Goal: Book appointment/travel/reservation

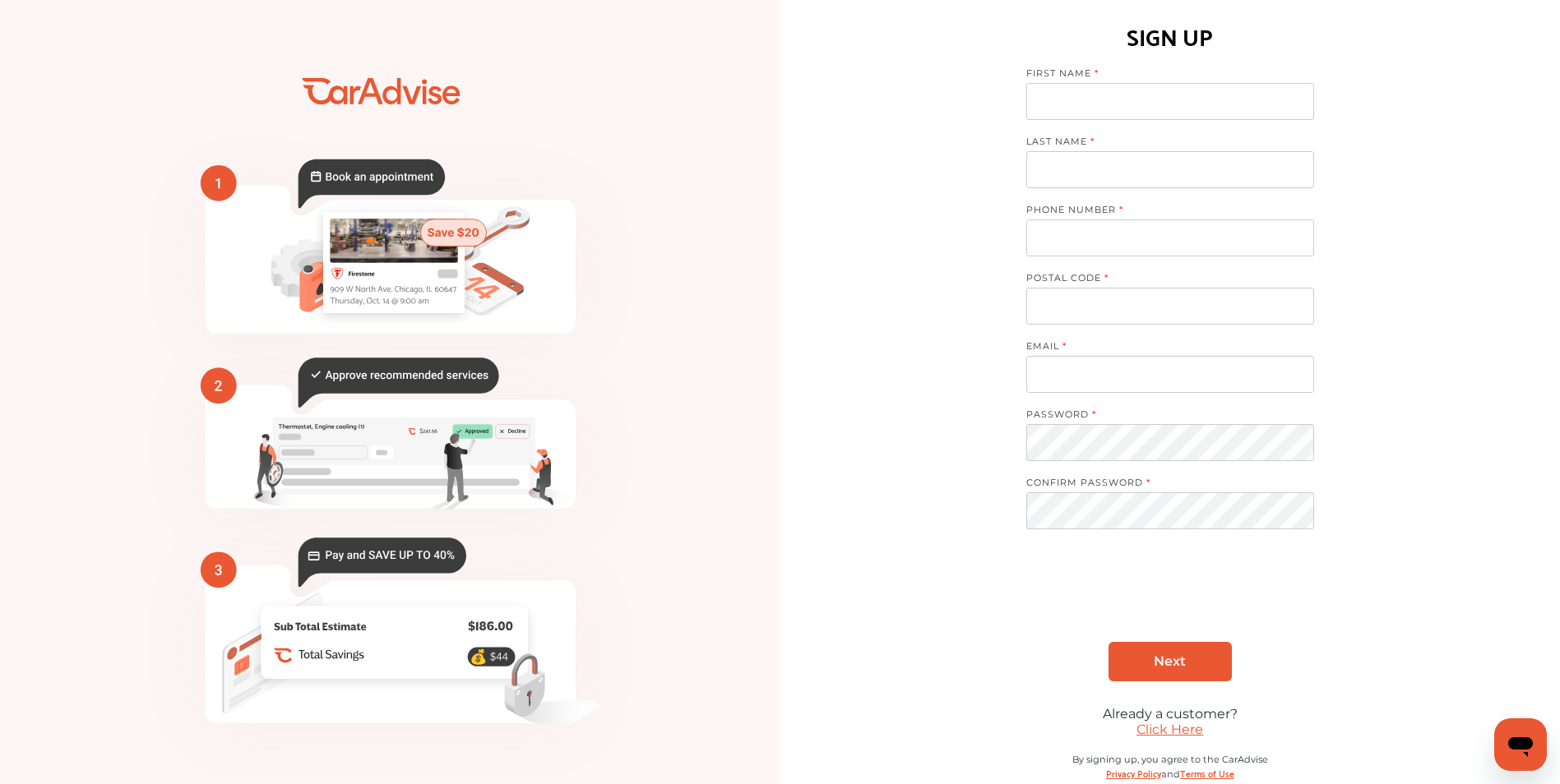
click at [1180, 730] on link "Click Here" at bounding box center [1169, 729] width 66 height 15
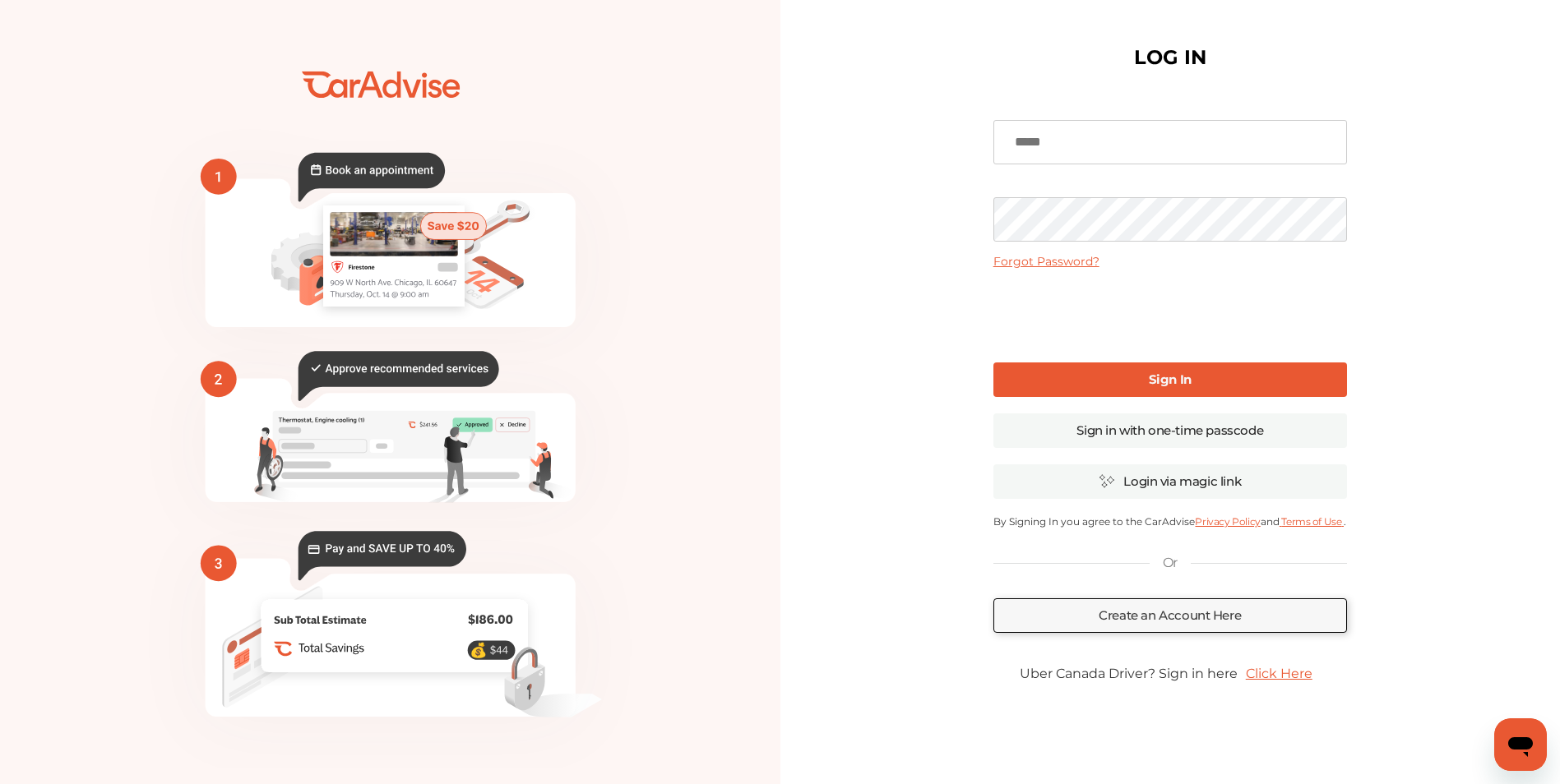
click at [1099, 144] on input at bounding box center [1169, 142] width 353 height 45
type input "**********"
click at [1090, 373] on link "Sign In" at bounding box center [1169, 380] width 353 height 35
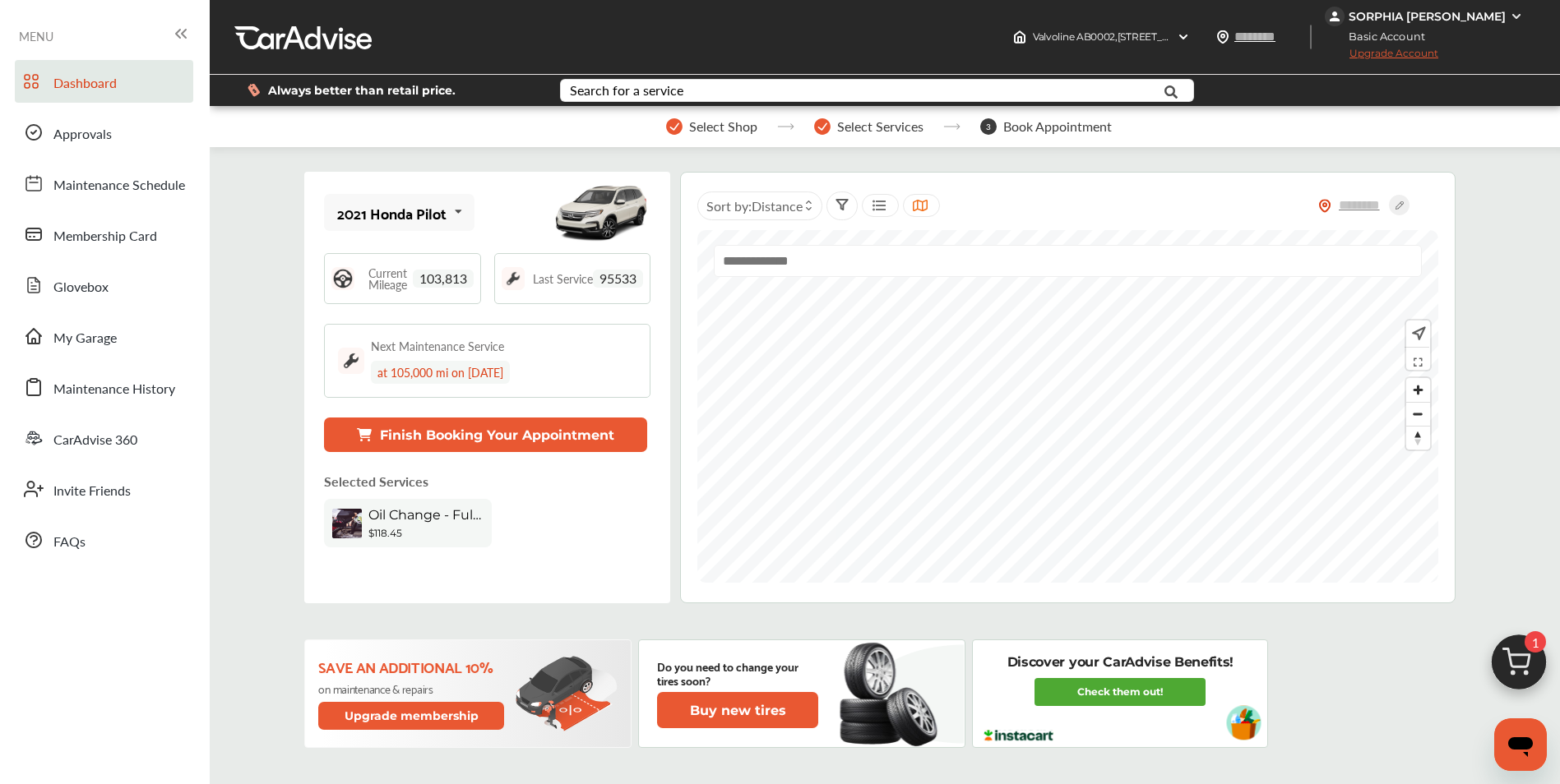
click at [465, 427] on button "Finish Booking Your Appointment" at bounding box center [485, 435] width 323 height 35
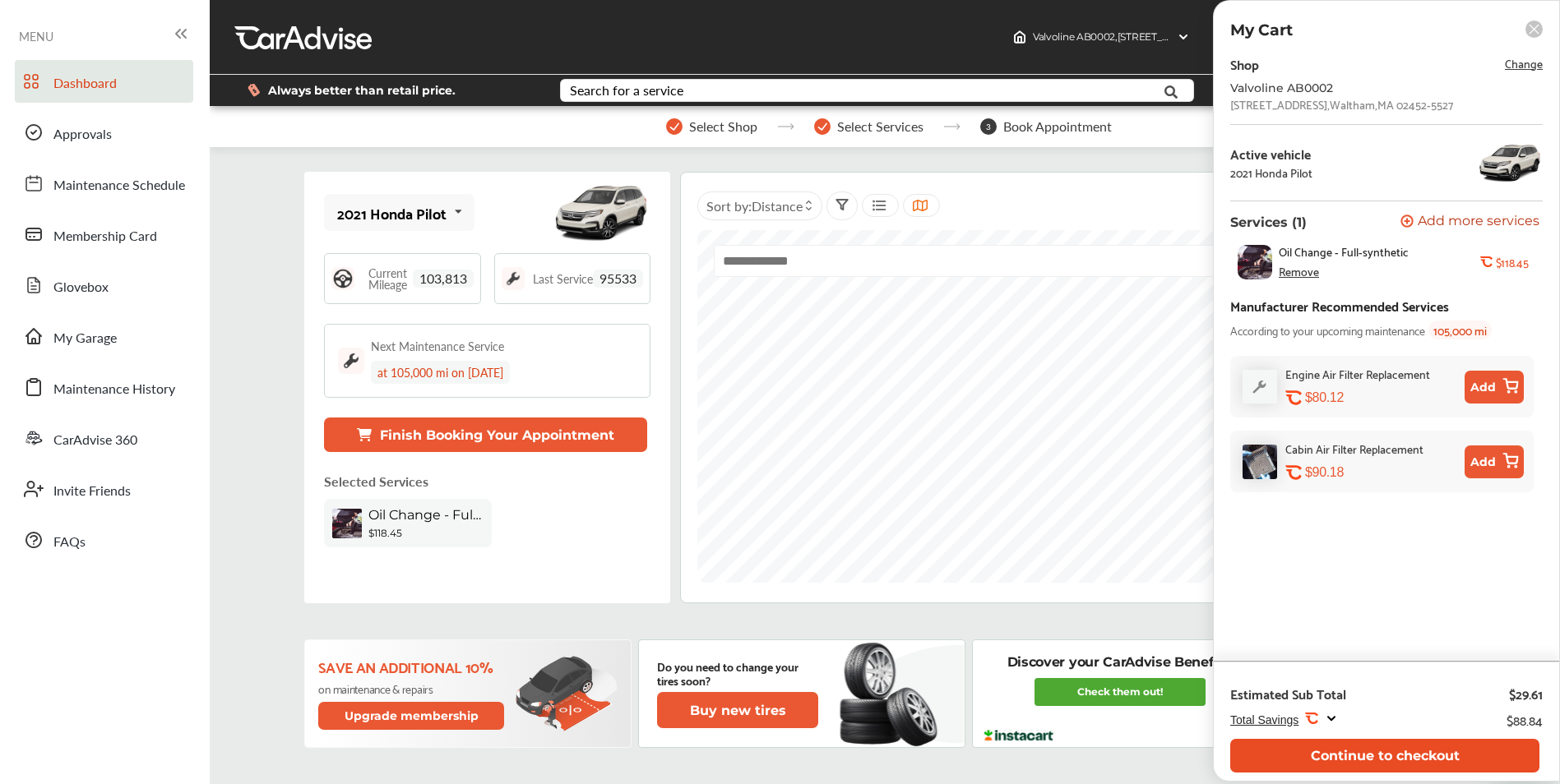
click at [1327, 759] on button "Continue to checkout" at bounding box center [1385, 756] width 309 height 34
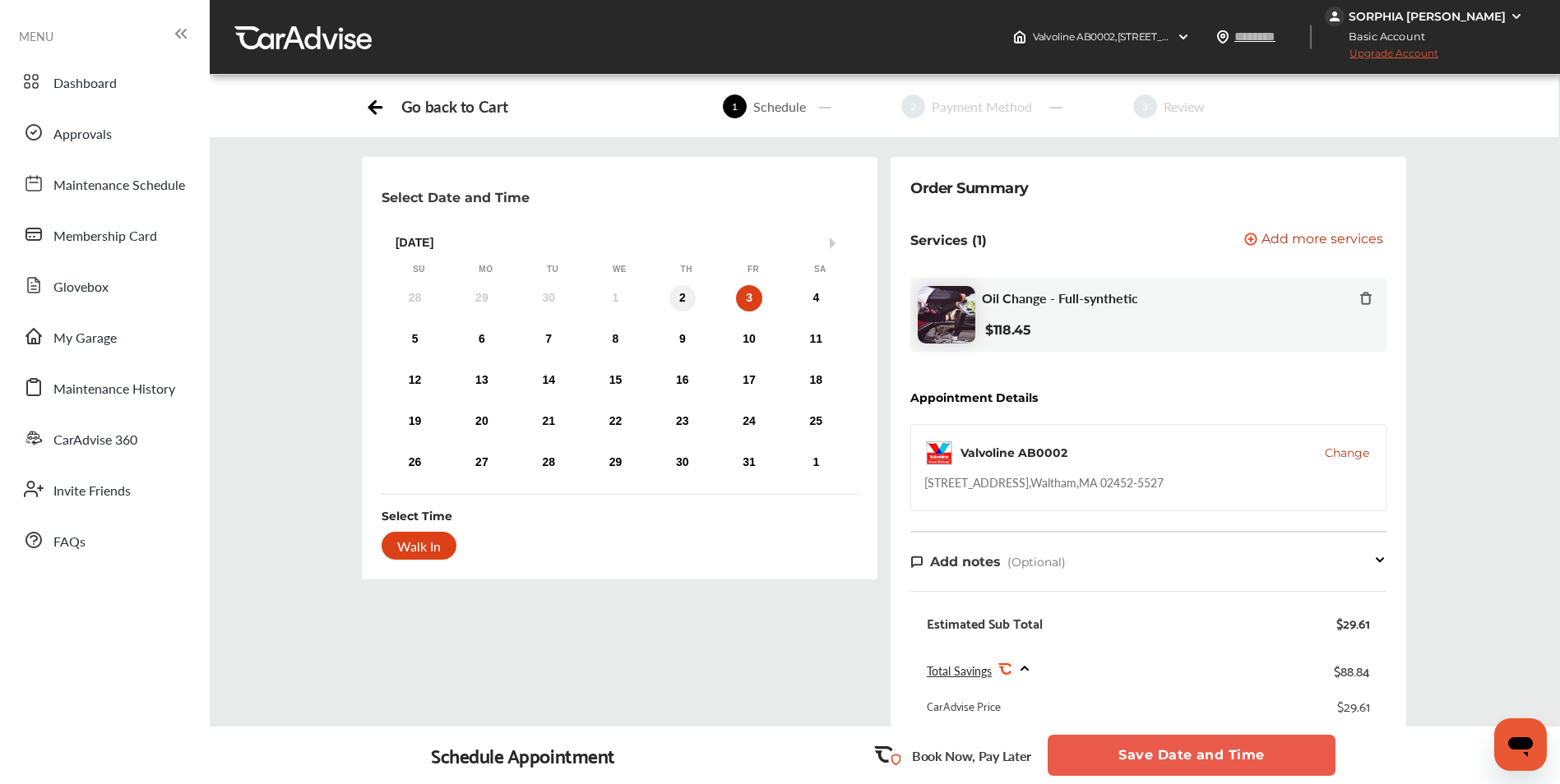
click at [686, 303] on div "2" at bounding box center [682, 298] width 26 height 26
click at [402, 551] on div "Walk In" at bounding box center [419, 546] width 75 height 28
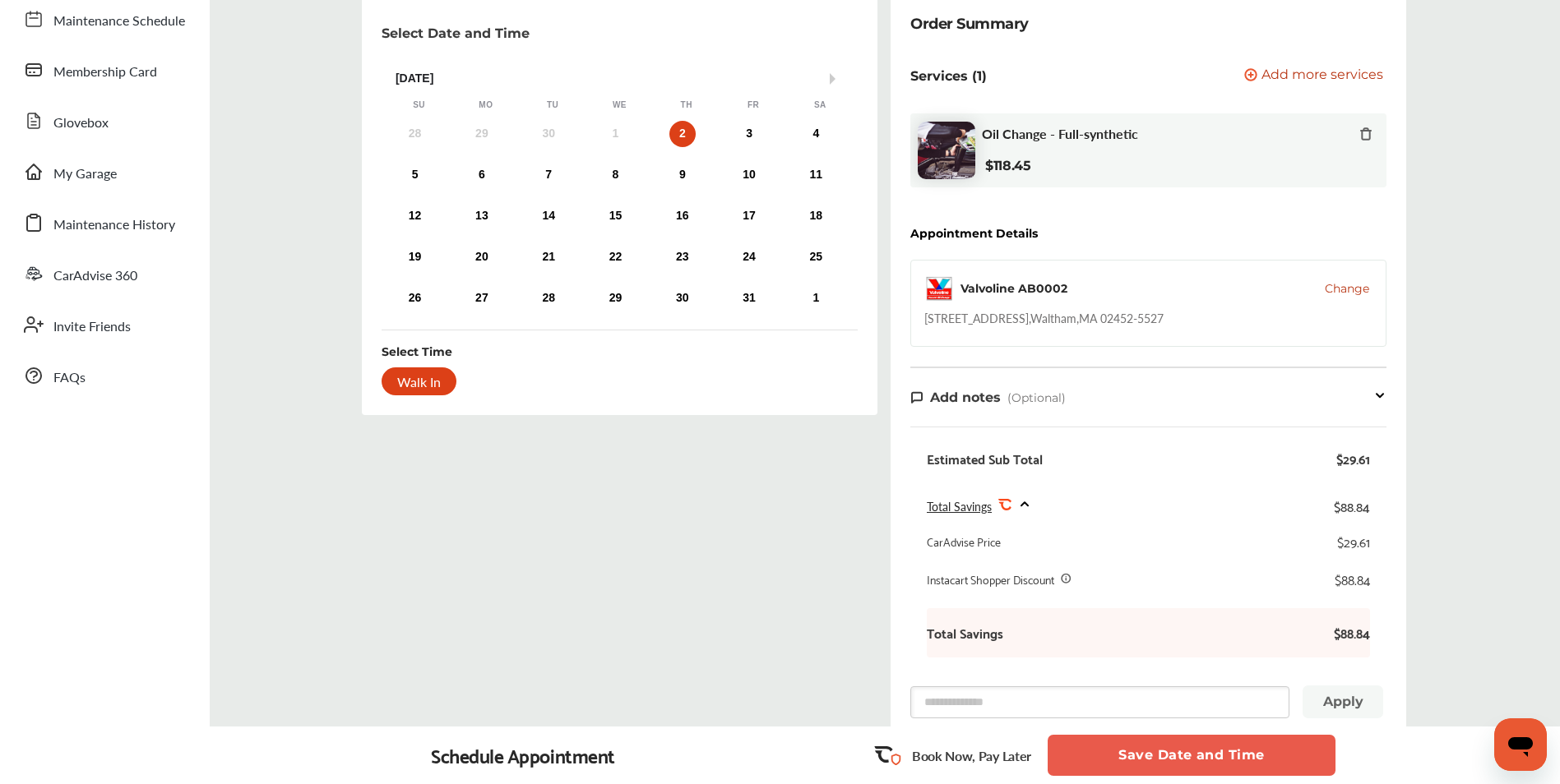
scroll to position [247, 0]
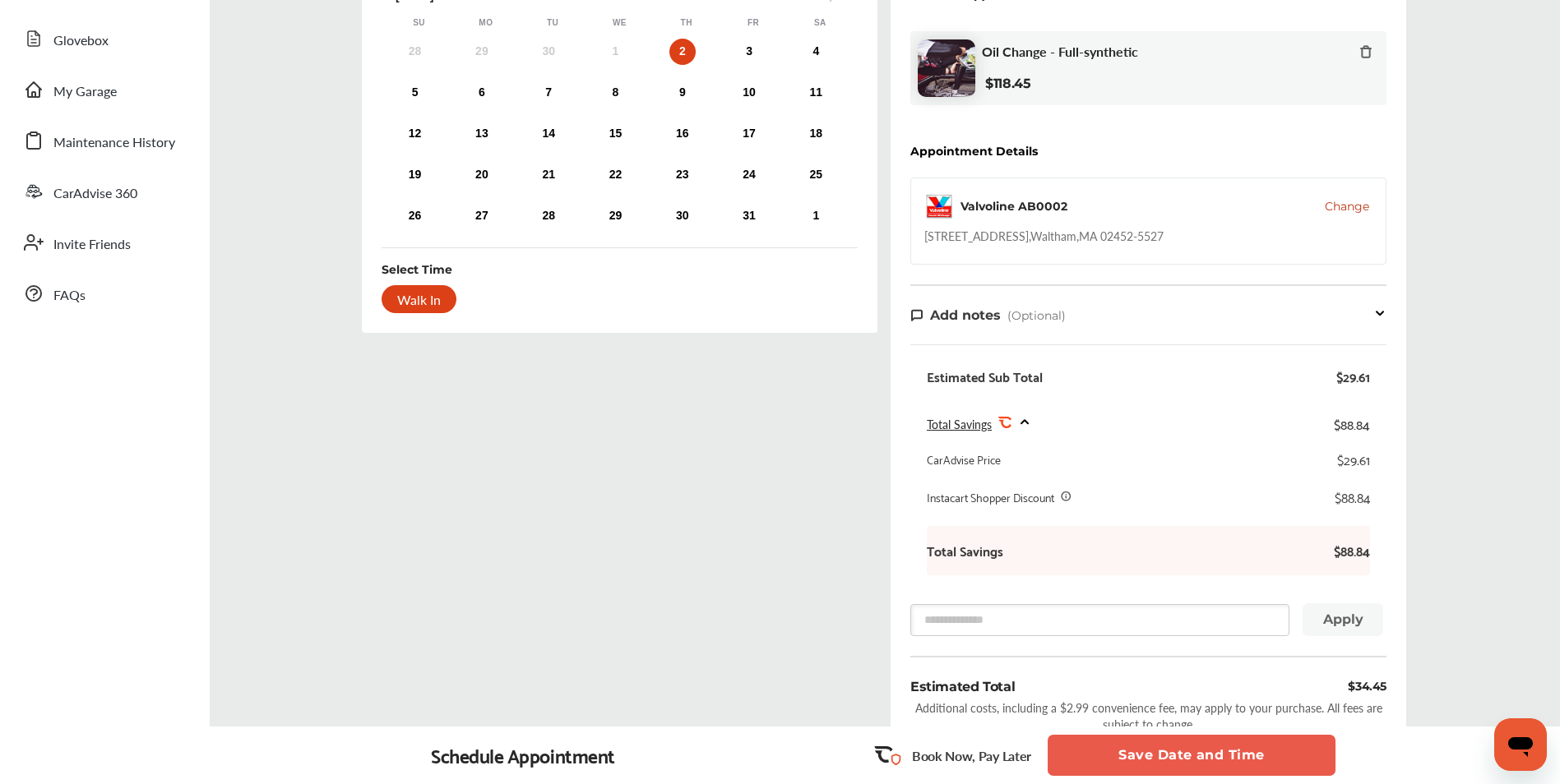
click at [1377, 310] on icon at bounding box center [1380, 313] width 13 height 14
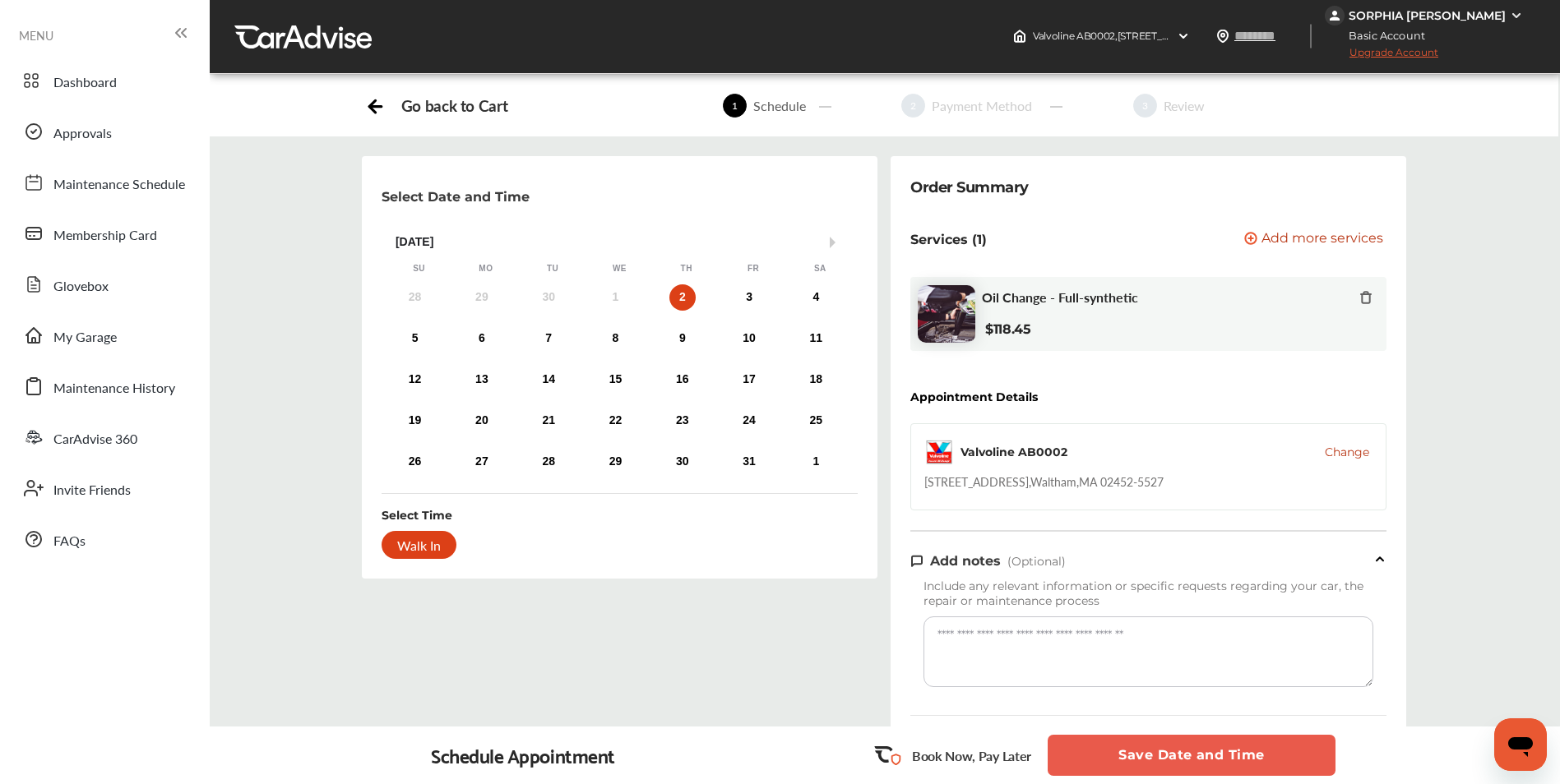
scroll to position [0, 0]
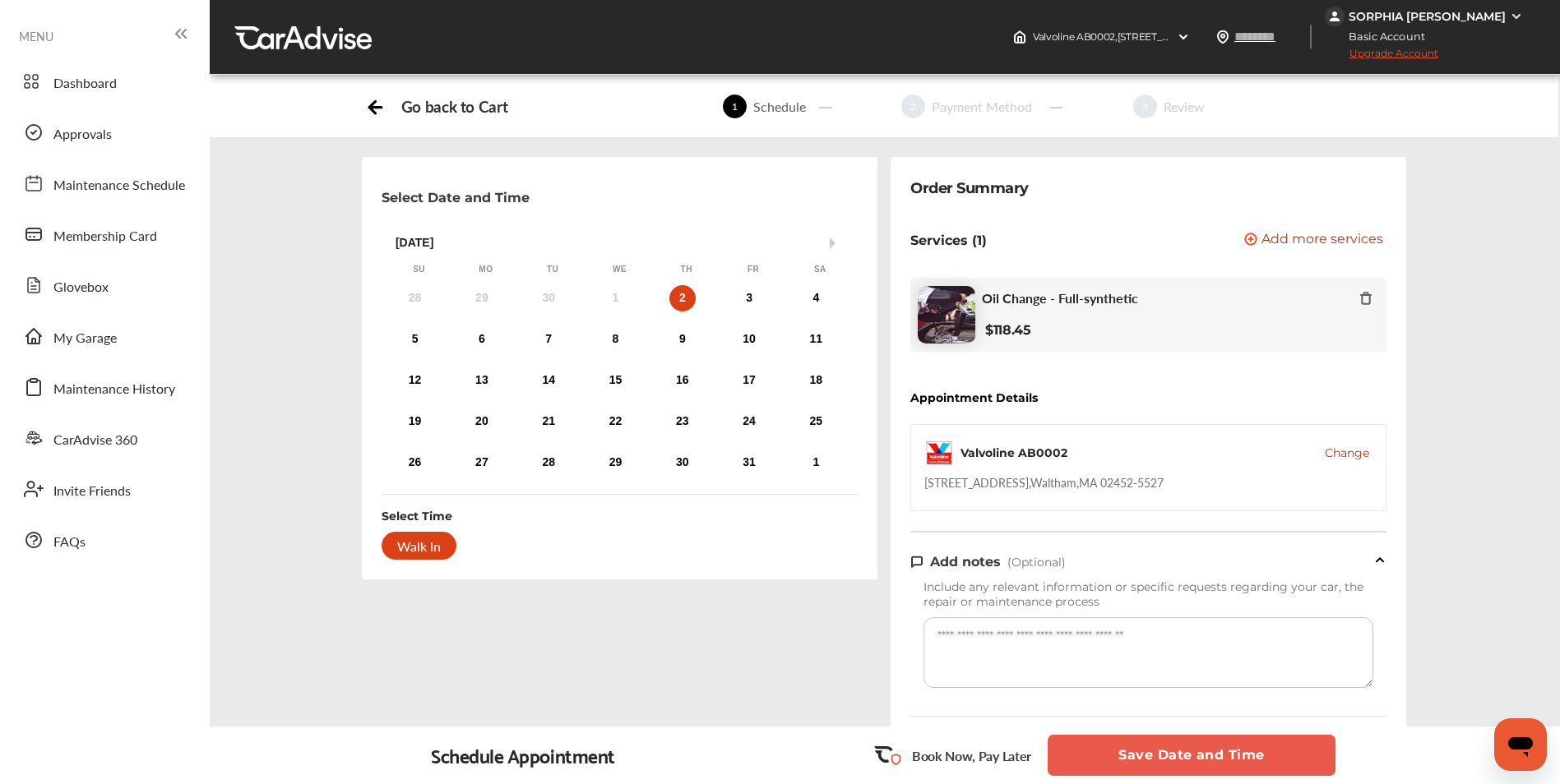
click at [1323, 233] on span "Add more services" at bounding box center [1322, 240] width 122 height 15
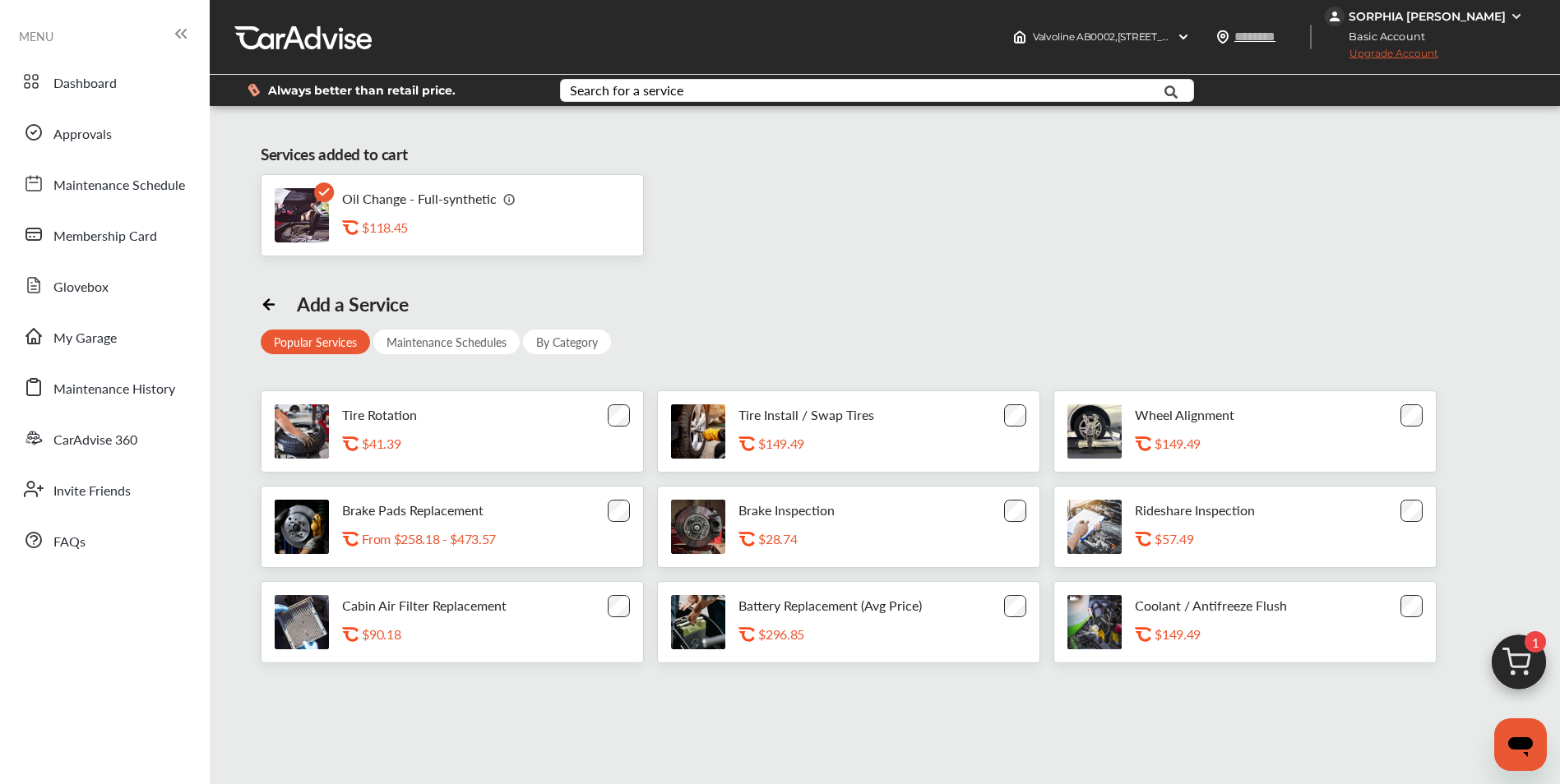
click at [261, 299] on icon at bounding box center [269, 303] width 16 height 16
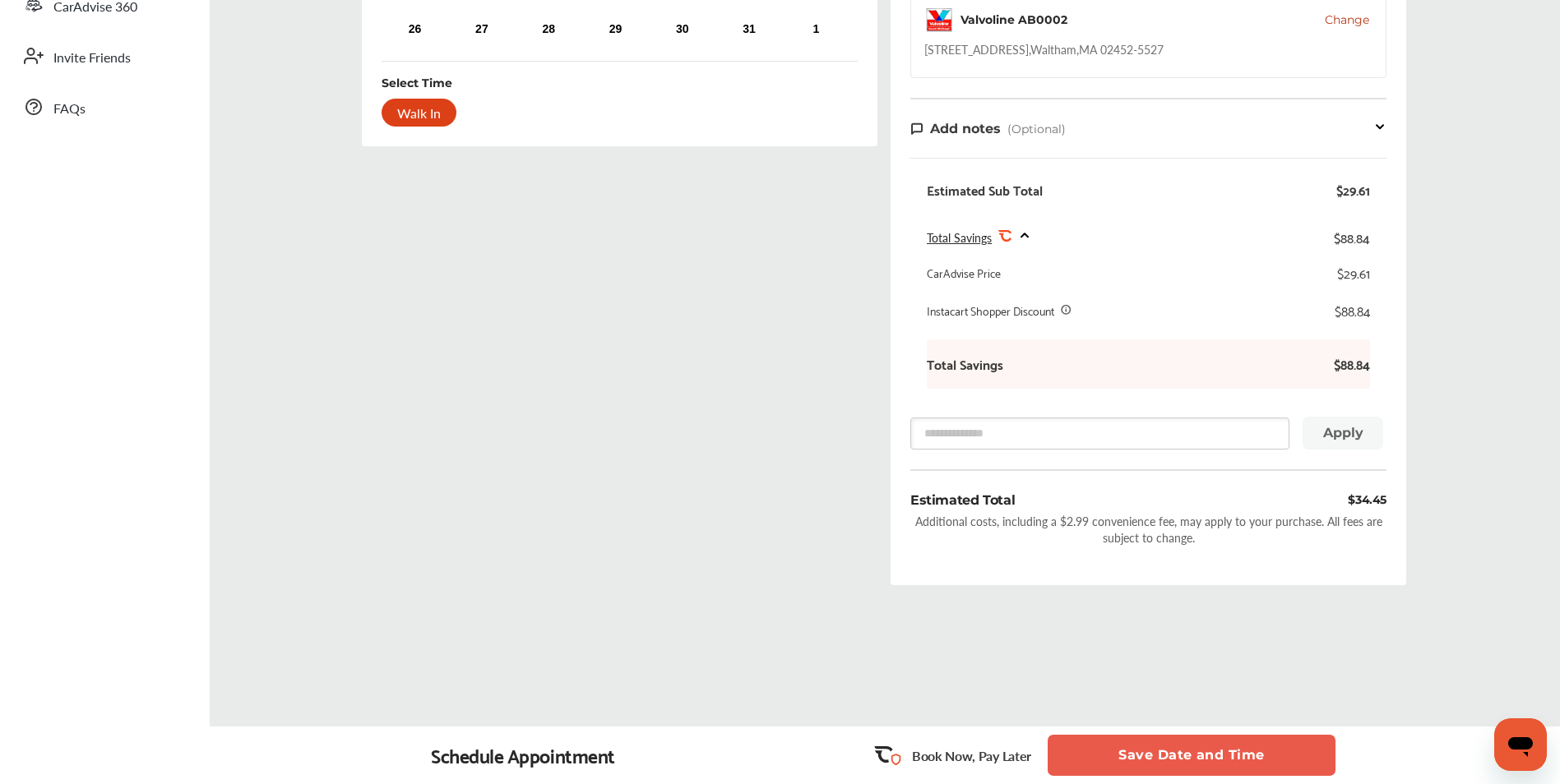
scroll to position [440, 0]
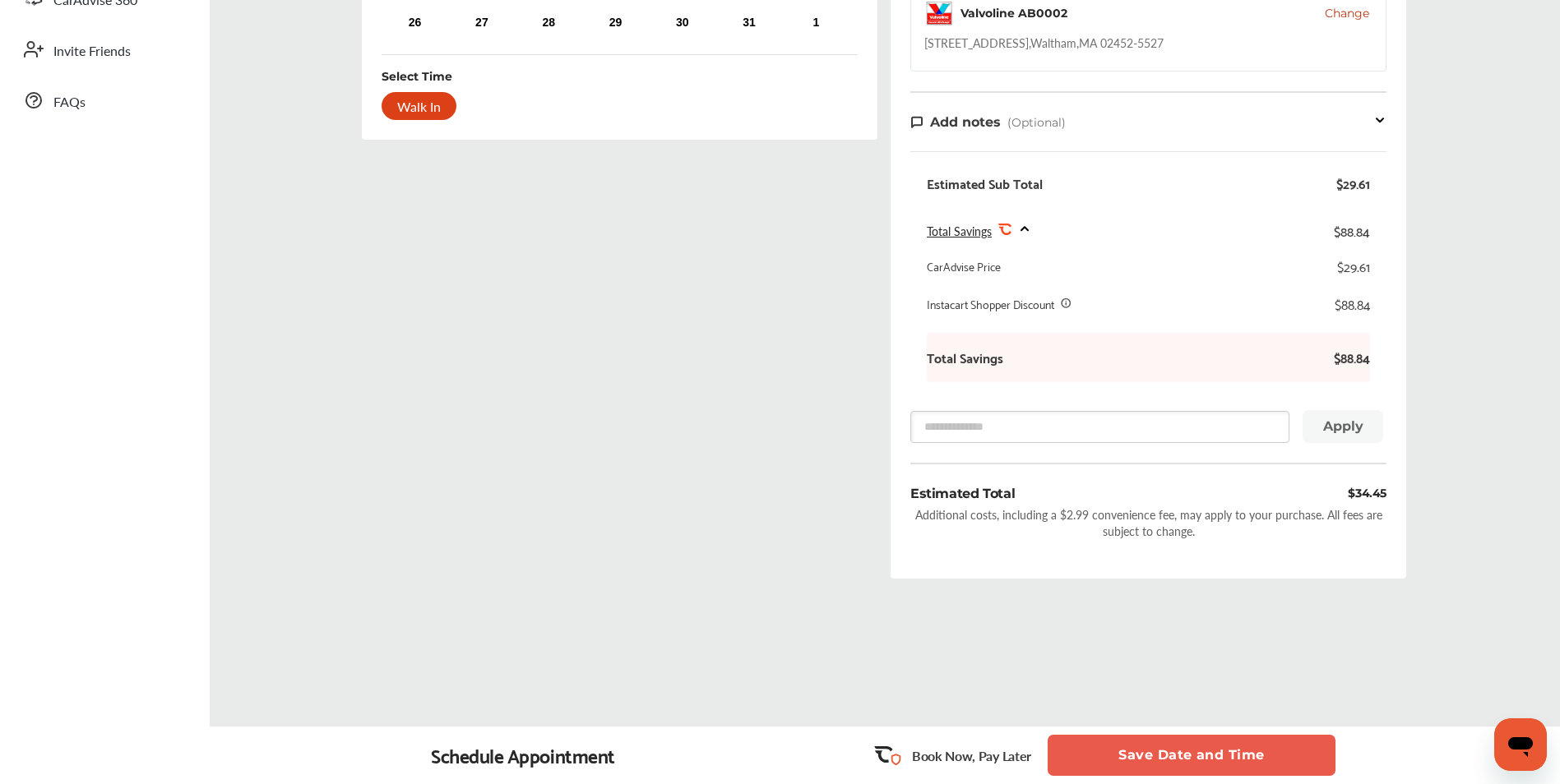
click at [1210, 741] on button "Save Date and Time" at bounding box center [1191, 755] width 288 height 41
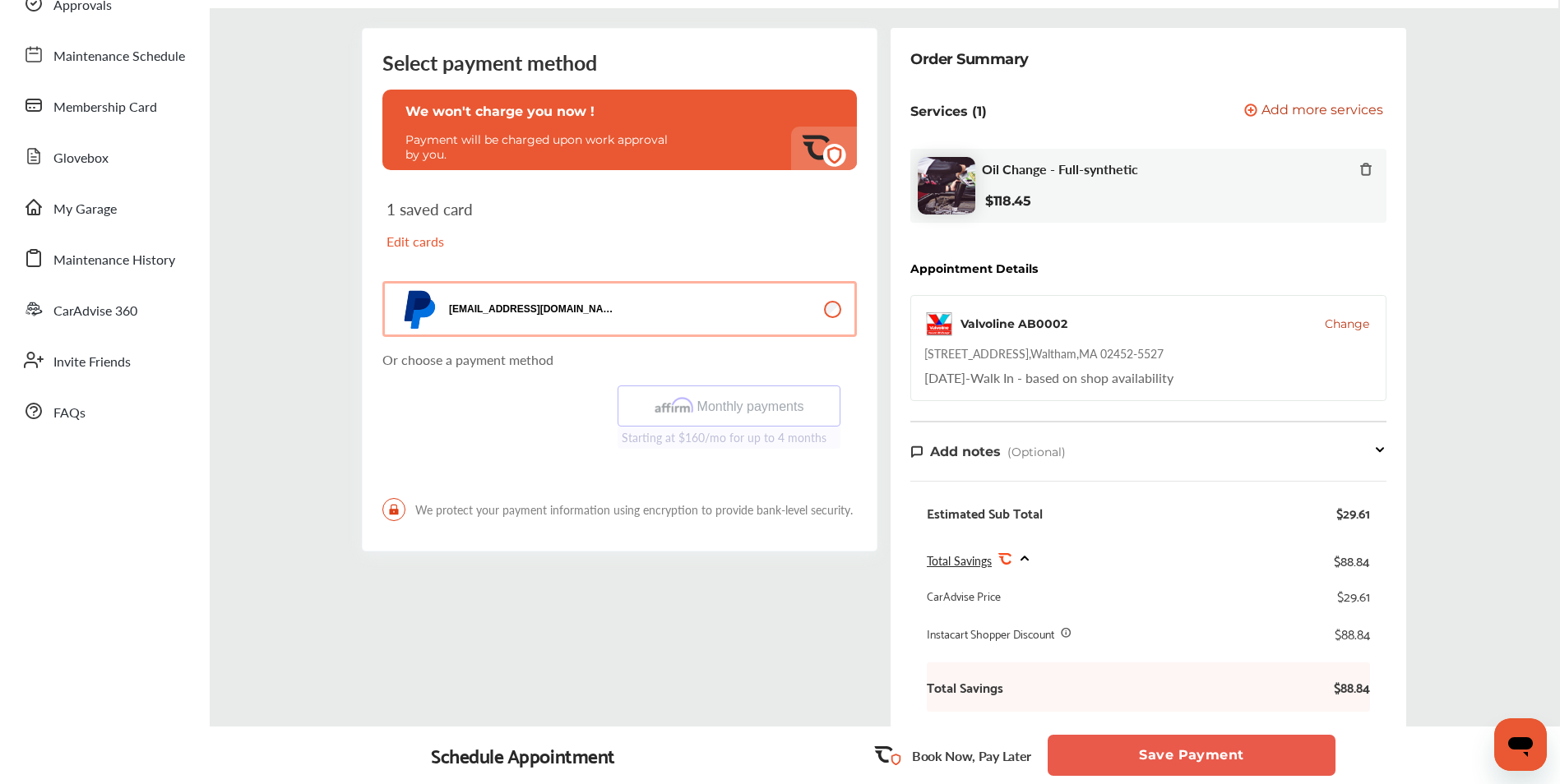
scroll to position [164, 0]
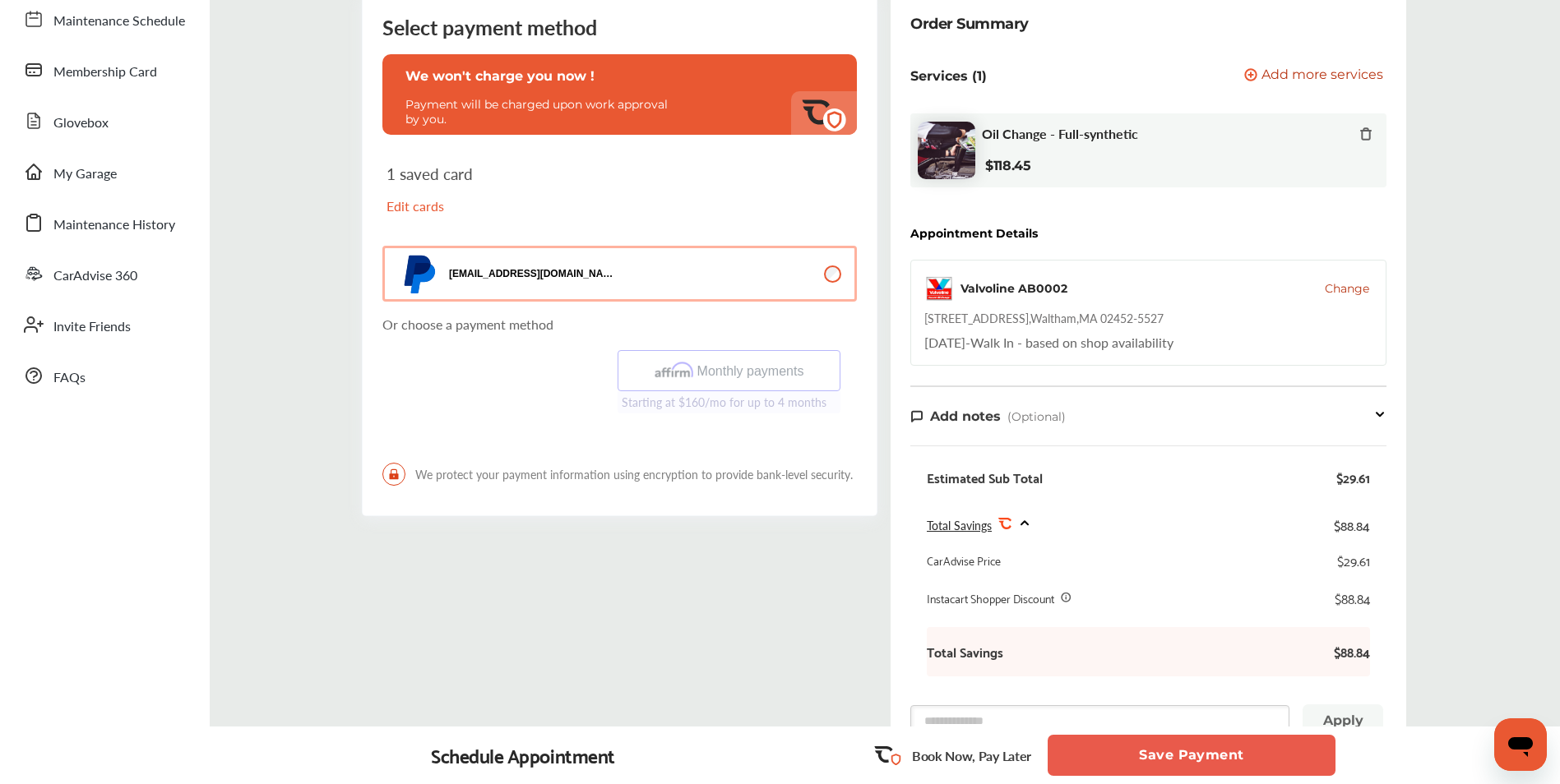
click at [1183, 744] on button "Save Payment" at bounding box center [1191, 755] width 288 height 41
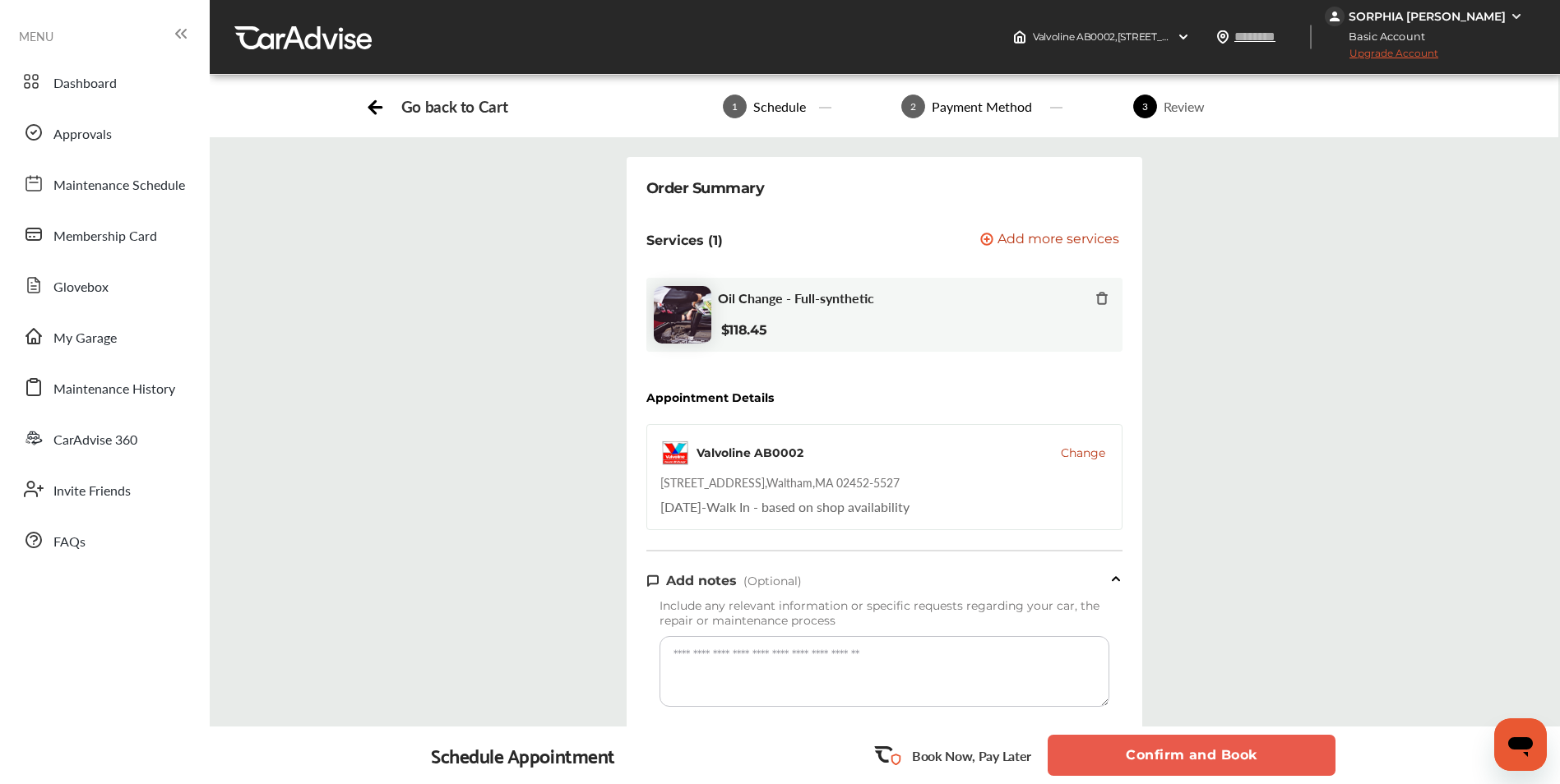
click at [1095, 455] on span "Change" at bounding box center [1083, 453] width 45 height 16
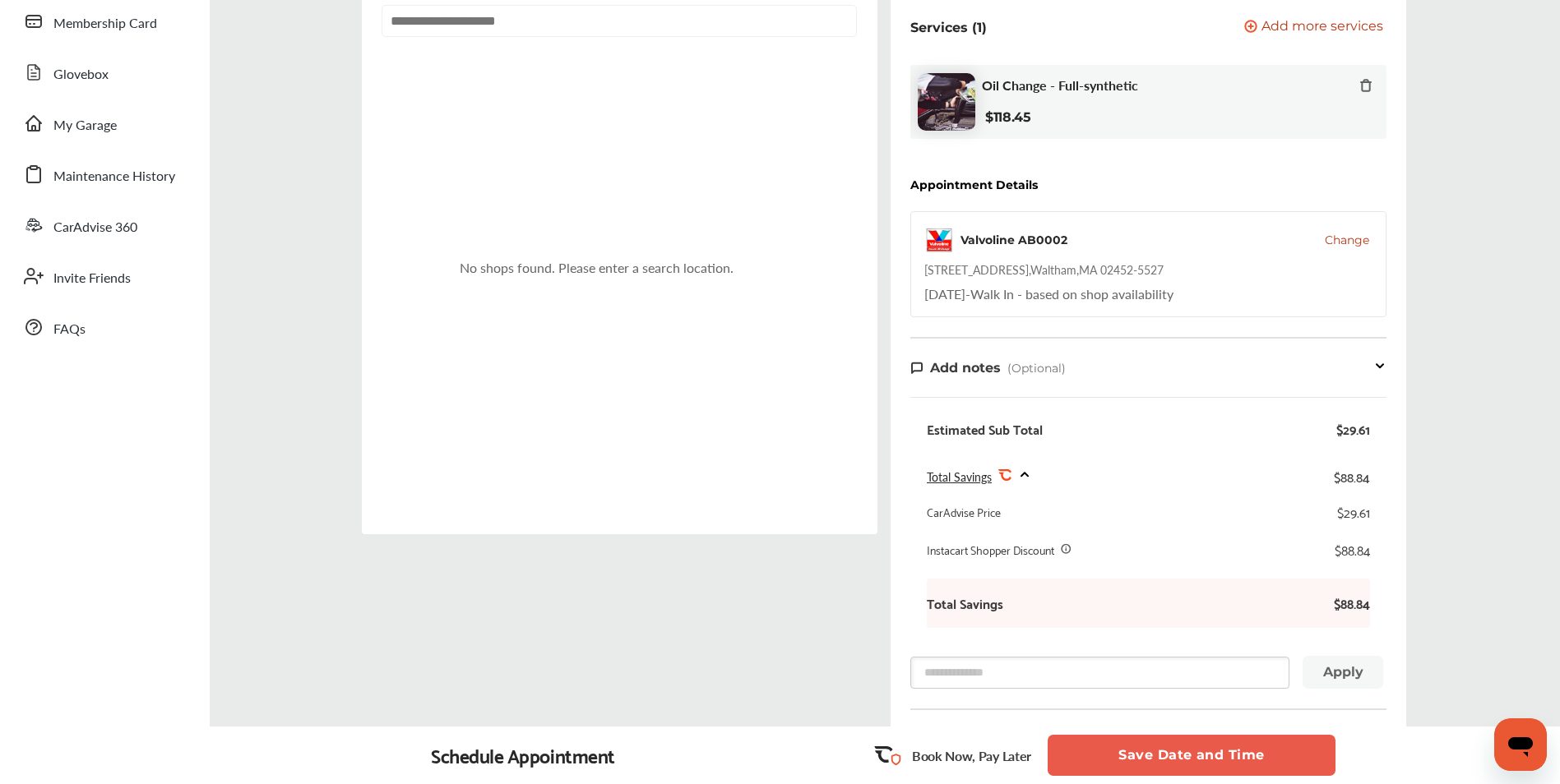
scroll to position [164, 0]
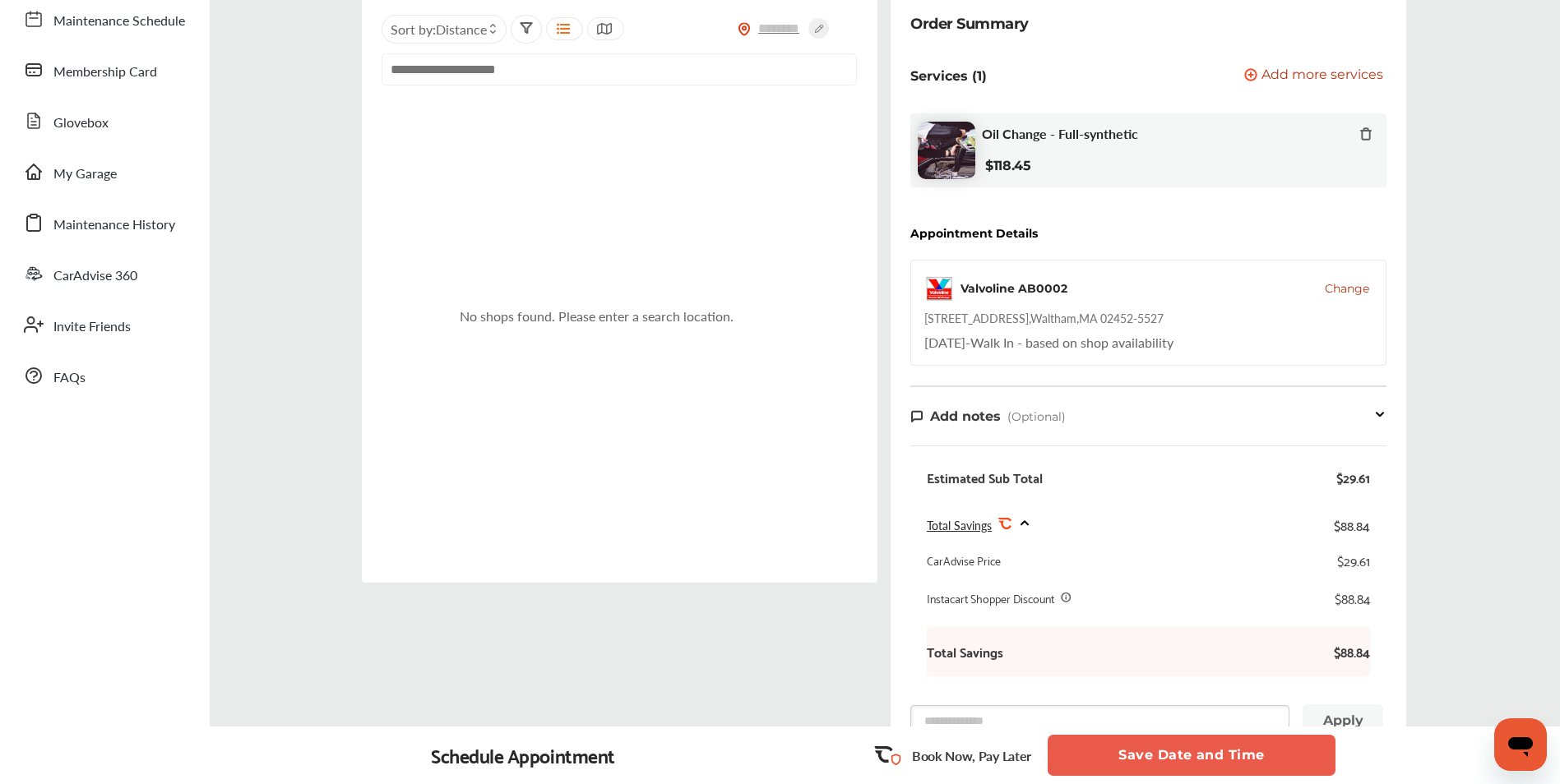
click at [1339, 283] on span "Change" at bounding box center [1346, 289] width 45 height 16
click at [1339, 291] on span "Change" at bounding box center [1346, 289] width 45 height 16
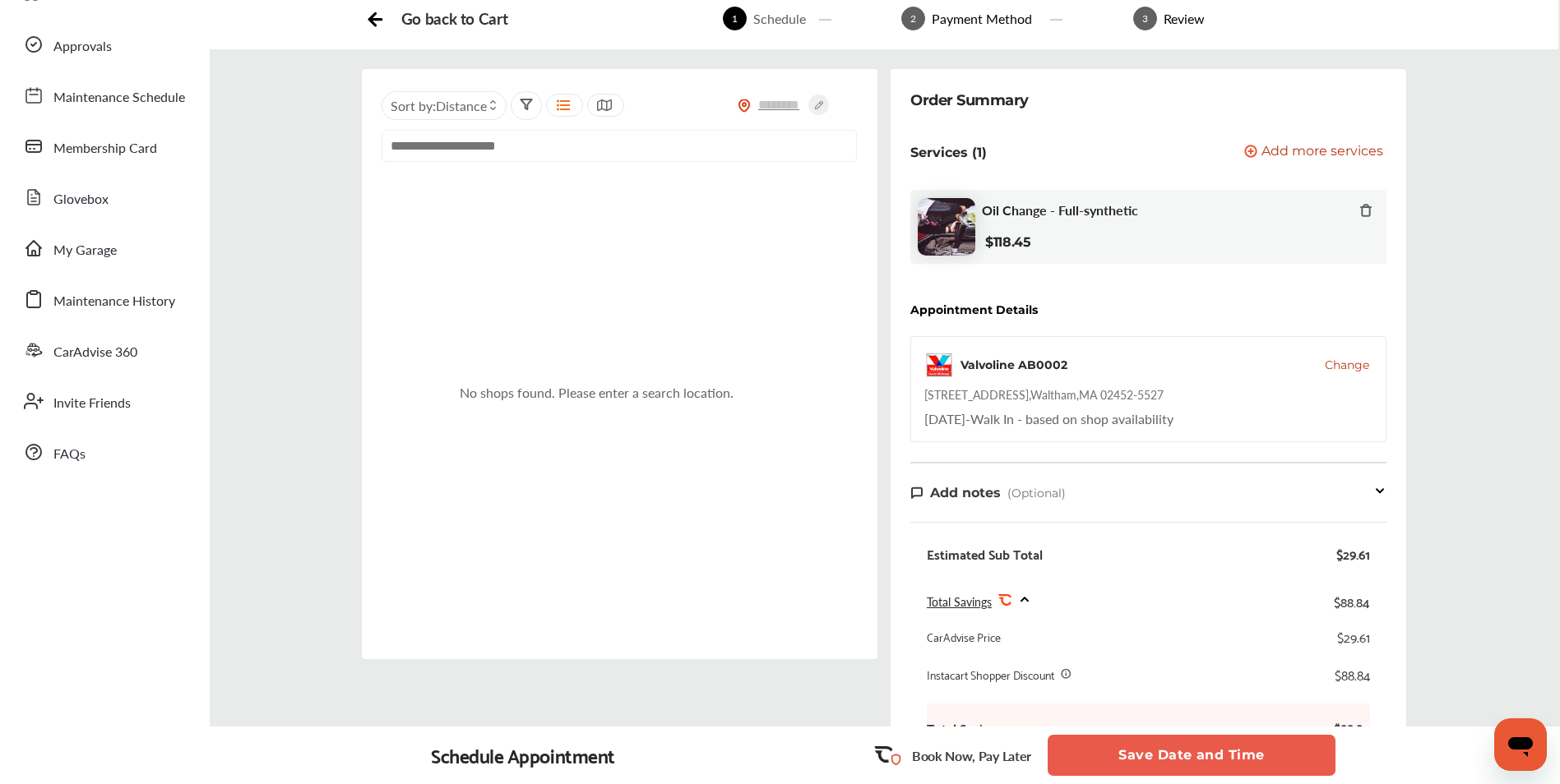
scroll to position [0, 0]
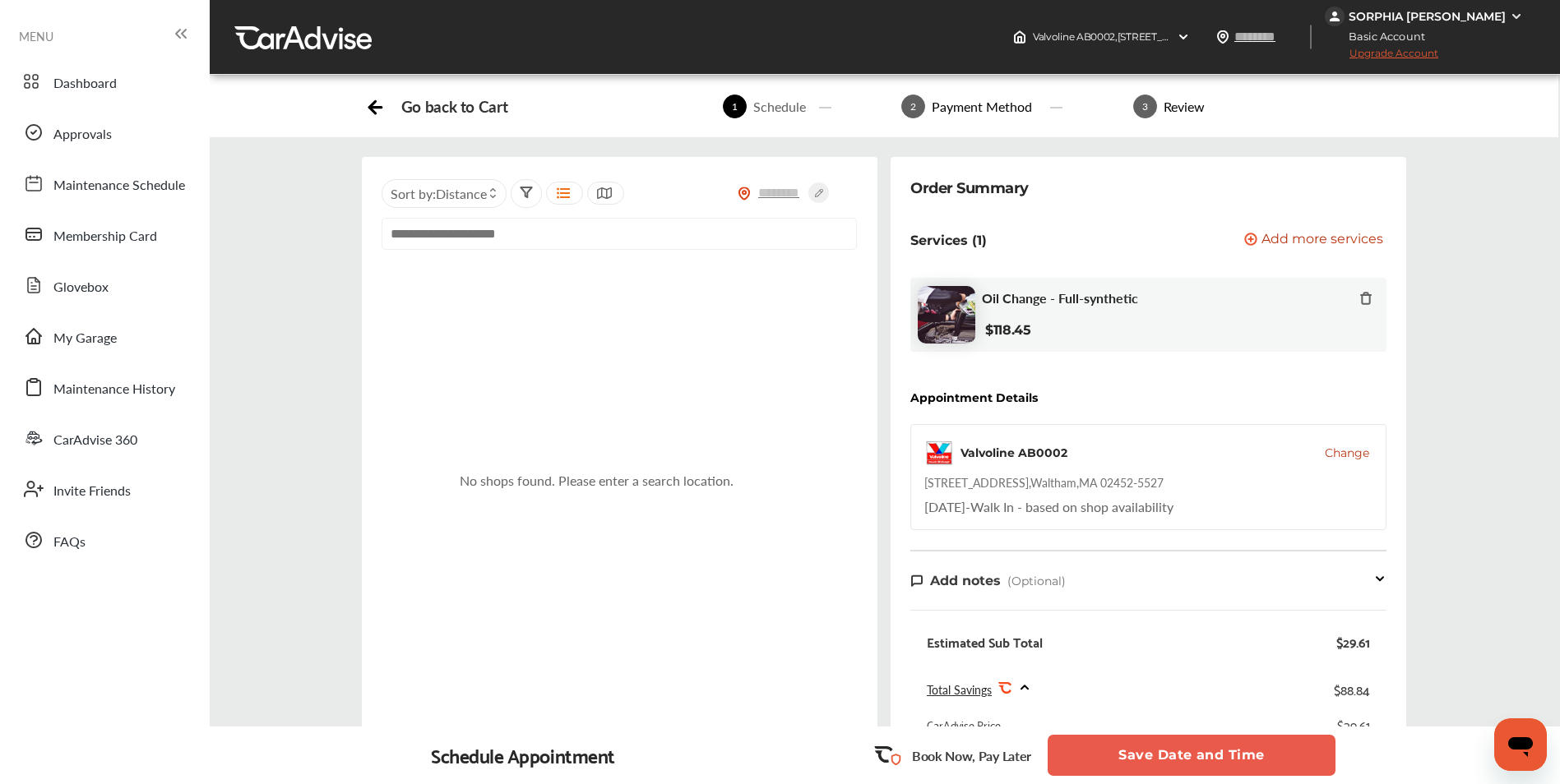
click at [384, 105] on icon at bounding box center [375, 104] width 21 height 21
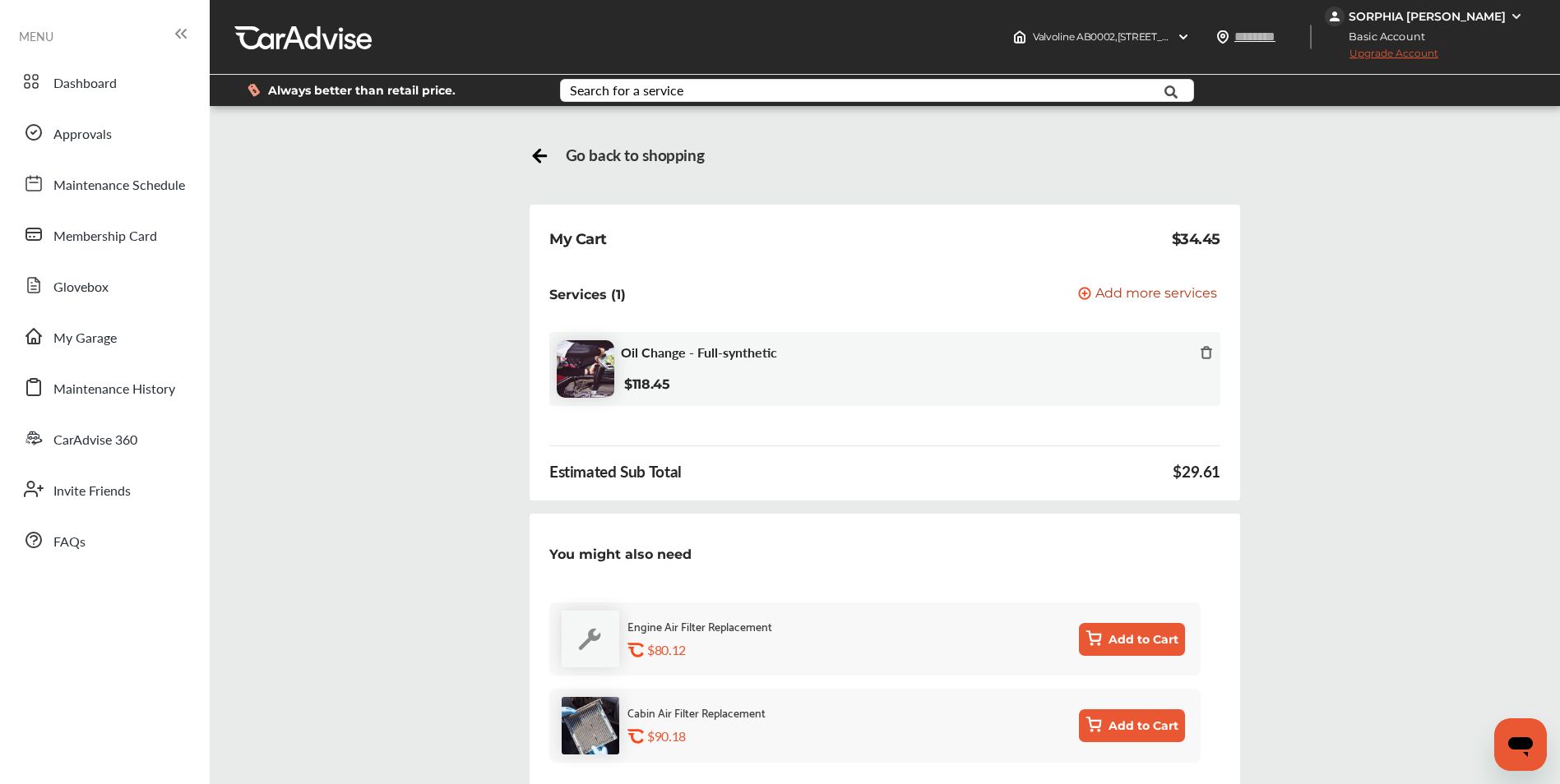
click at [585, 164] on span "Go back to shopping" at bounding box center [635, 154] width 139 height 19
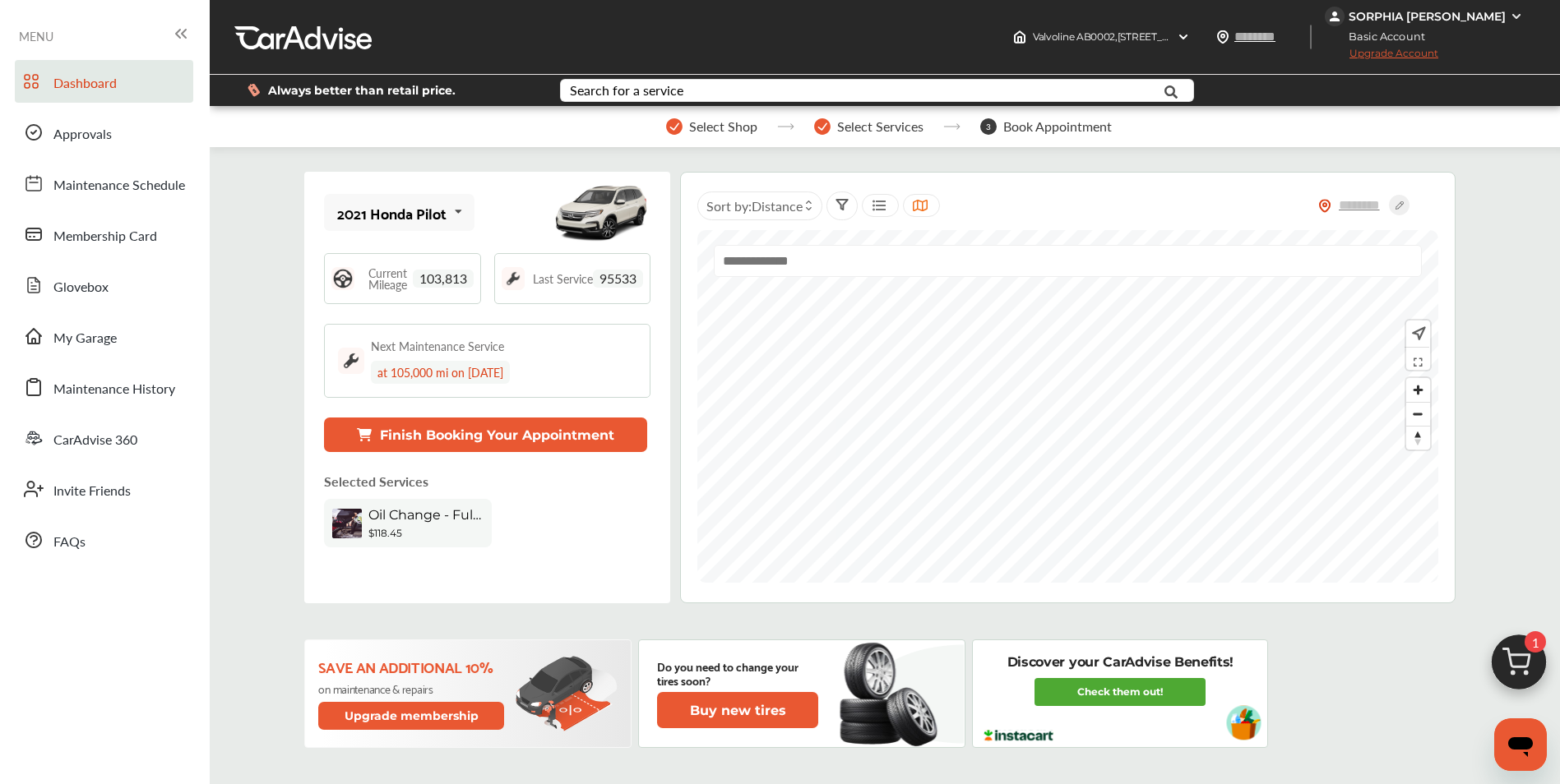
click at [585, 440] on button "Finish Booking Your Appointment" at bounding box center [485, 435] width 323 height 35
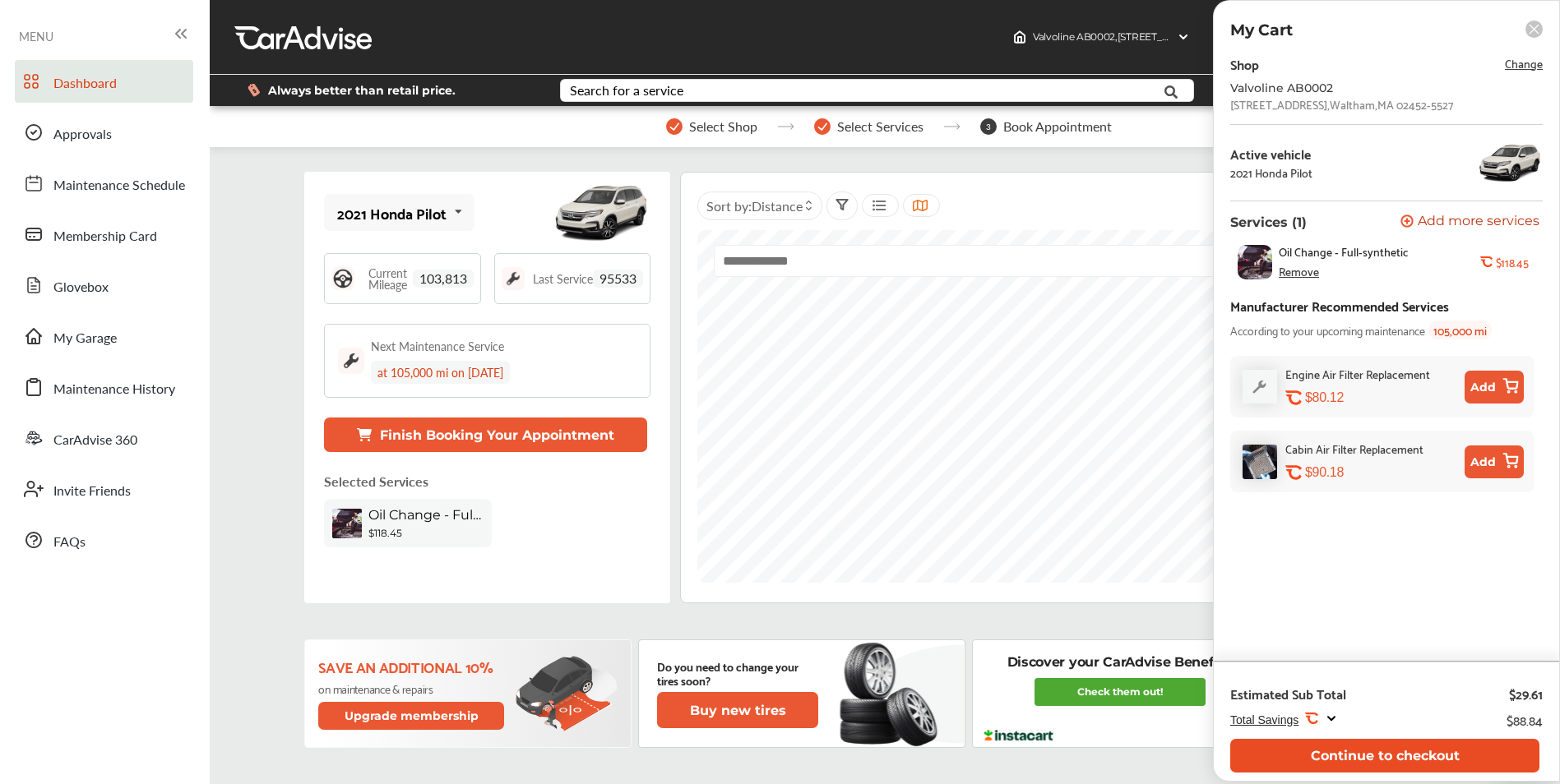
click at [1285, 760] on button "Continue to checkout" at bounding box center [1385, 756] width 309 height 34
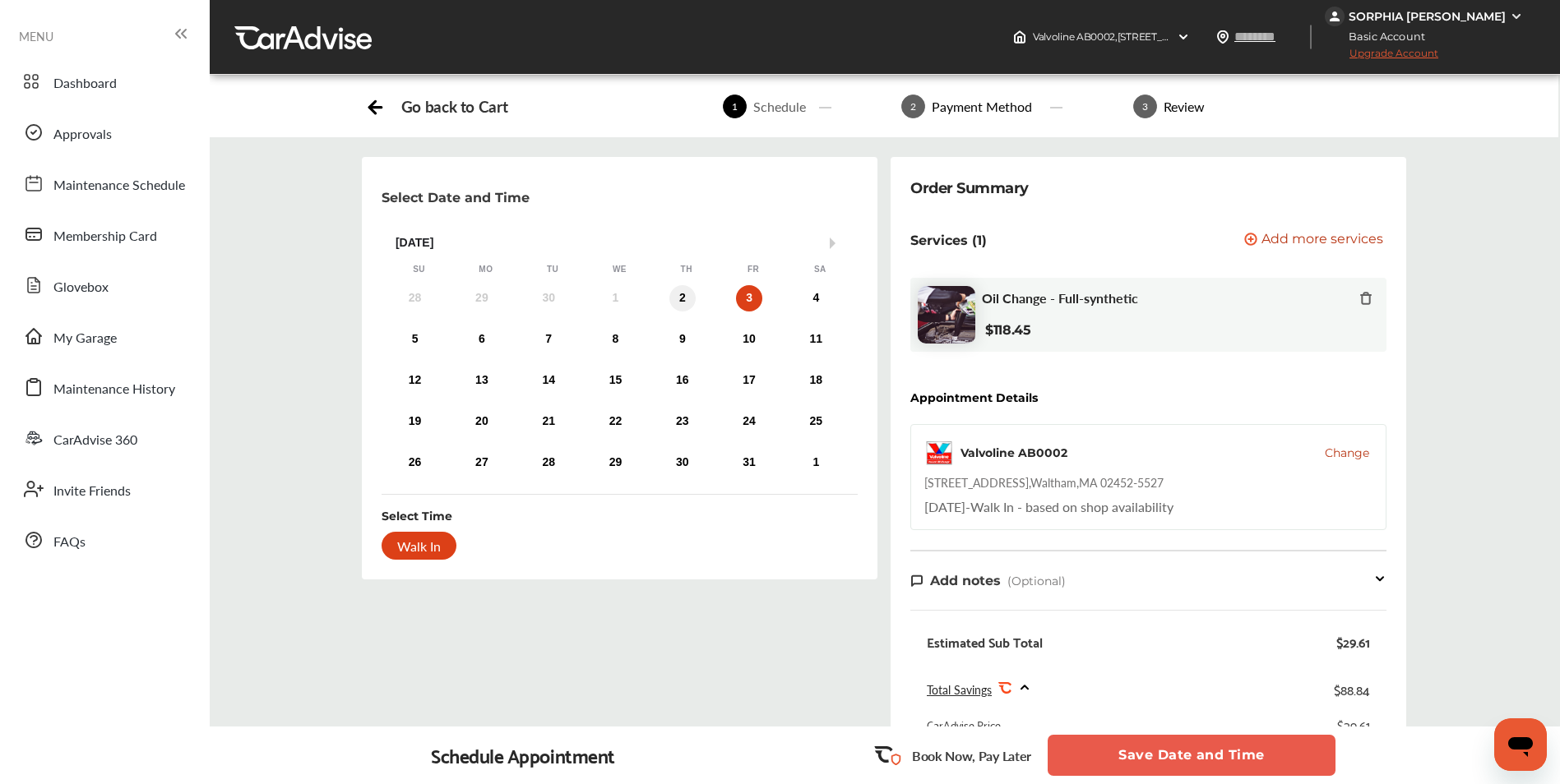
click at [686, 297] on div "2" at bounding box center [682, 298] width 26 height 26
click at [425, 542] on div "Walk In" at bounding box center [419, 546] width 75 height 28
click at [1293, 759] on button "Save Date and Time" at bounding box center [1191, 755] width 288 height 41
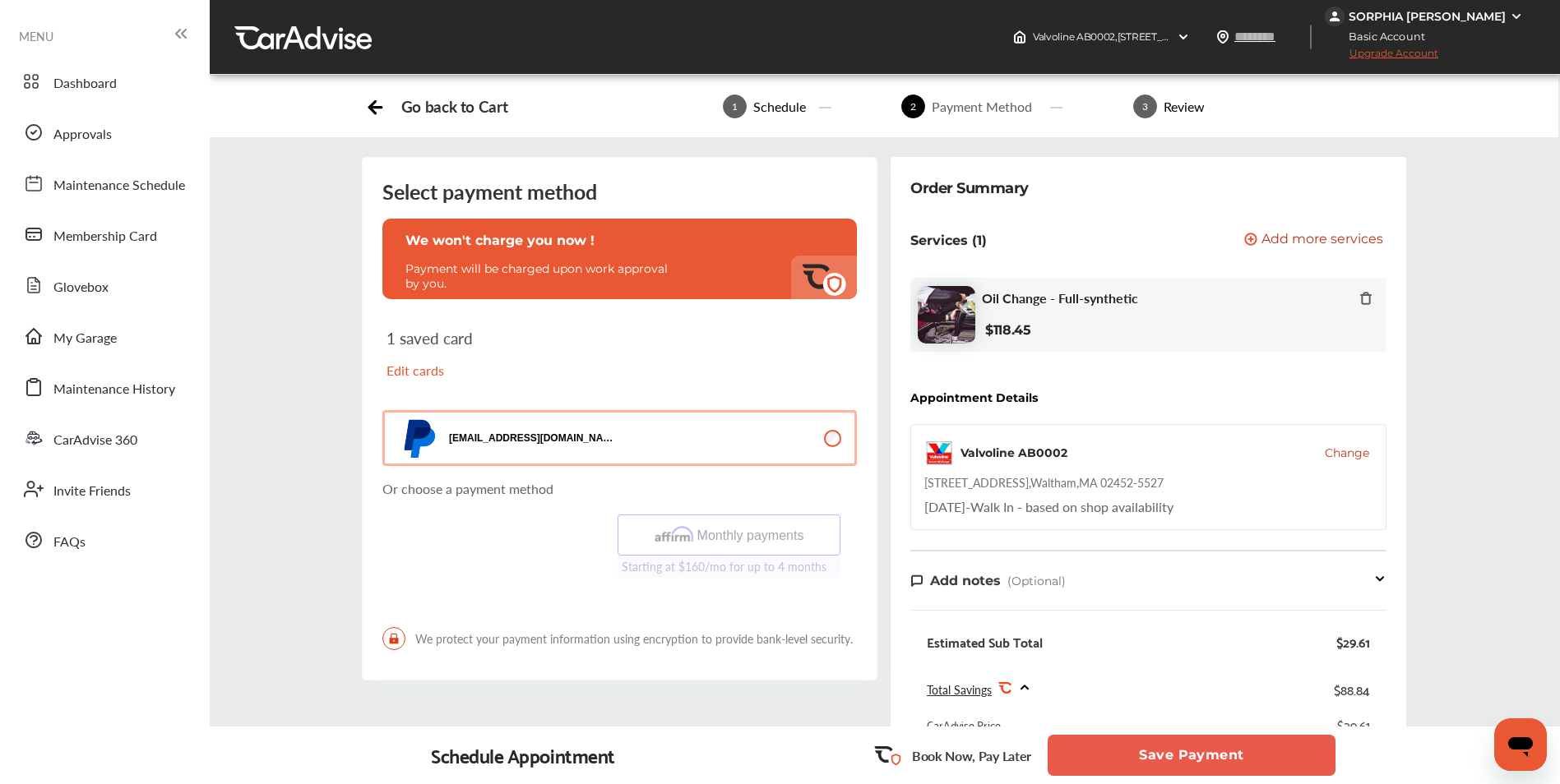
click at [1158, 753] on button "Save Payment" at bounding box center [1191, 755] width 288 height 41
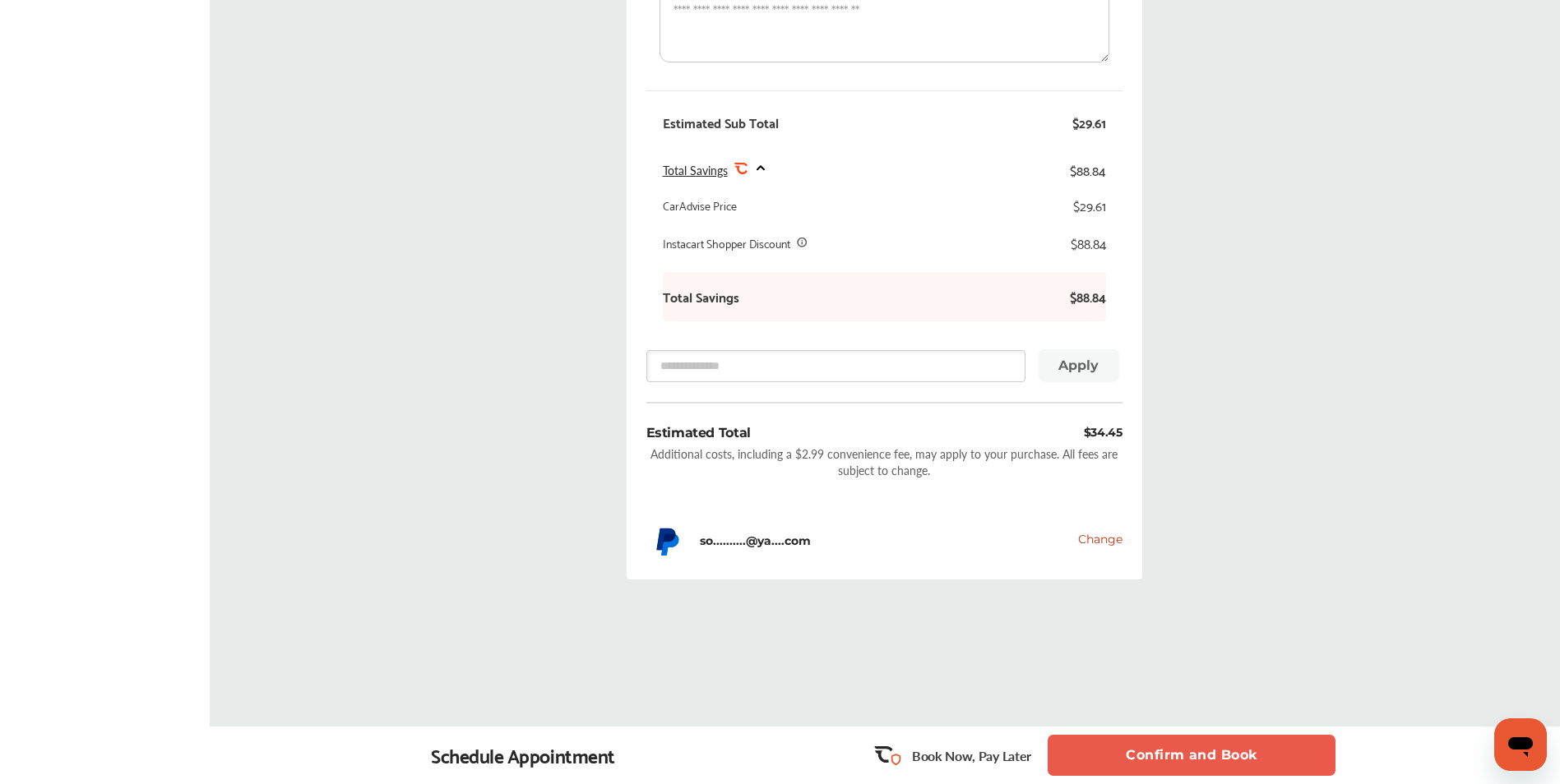
scroll to position [655, 0]
click at [1122, 757] on button "Confirm and Book" at bounding box center [1191, 755] width 288 height 41
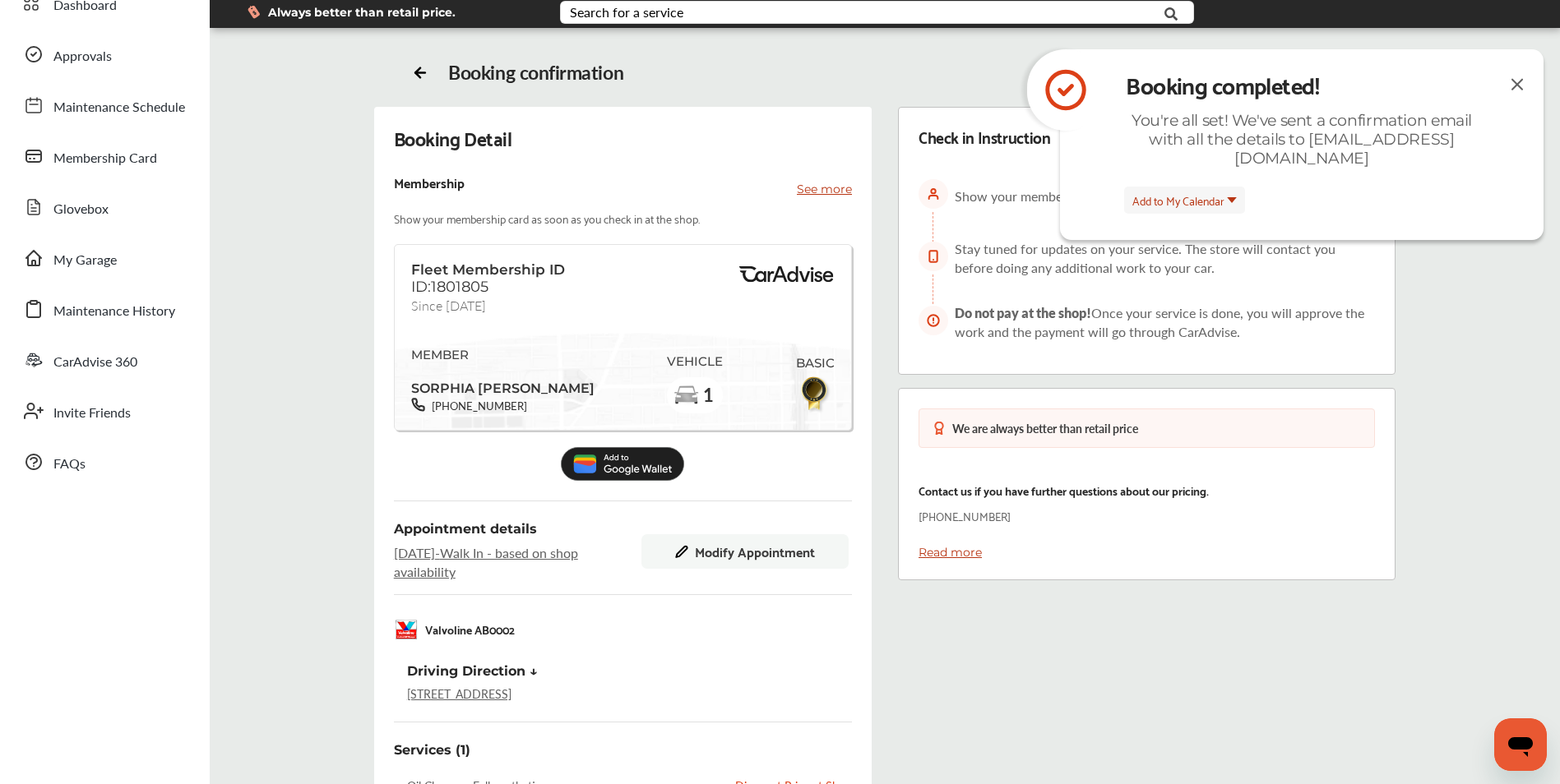
scroll to position [76, 0]
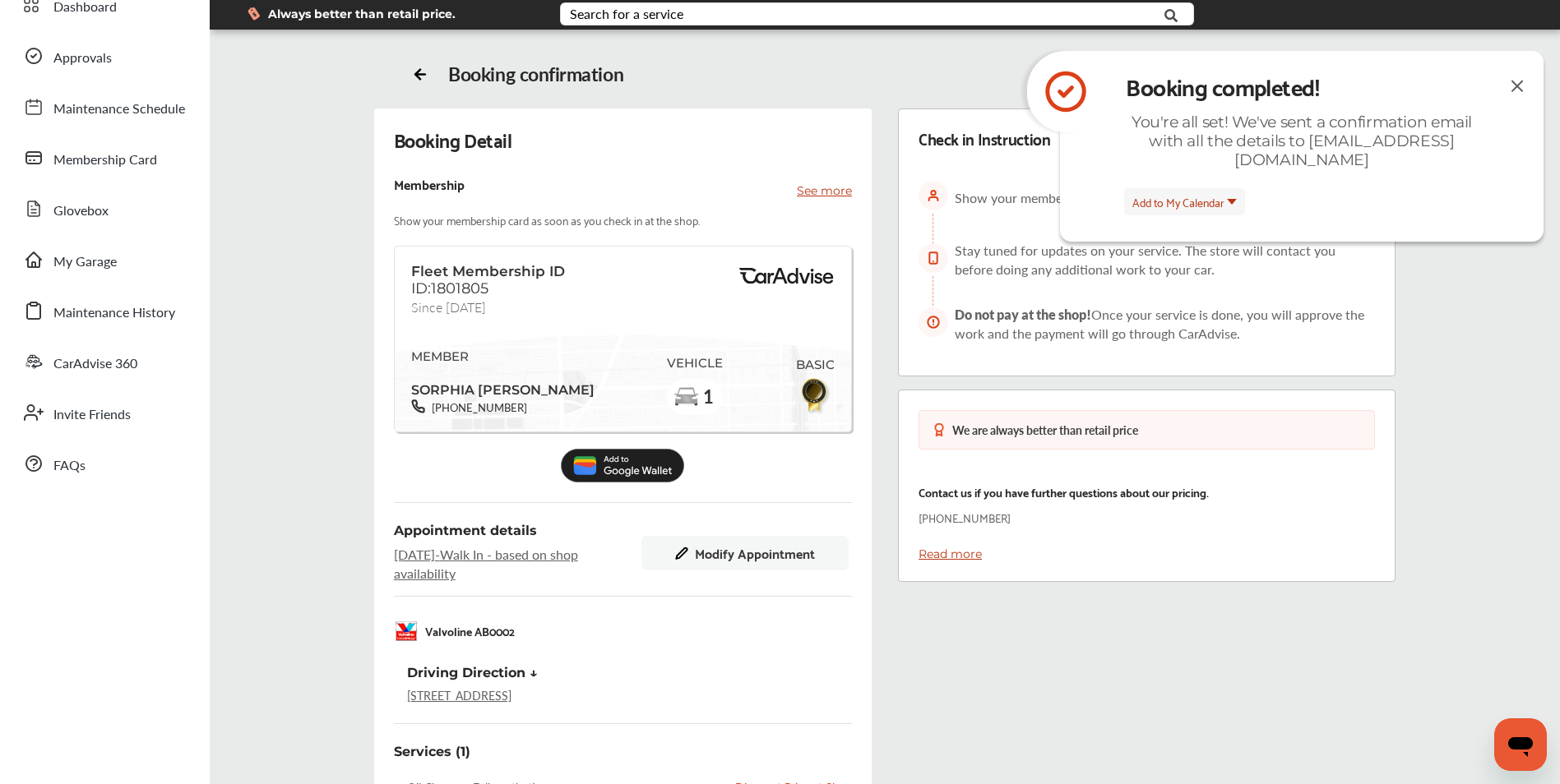
click at [1518, 81] on img at bounding box center [1517, 85] width 20 height 21
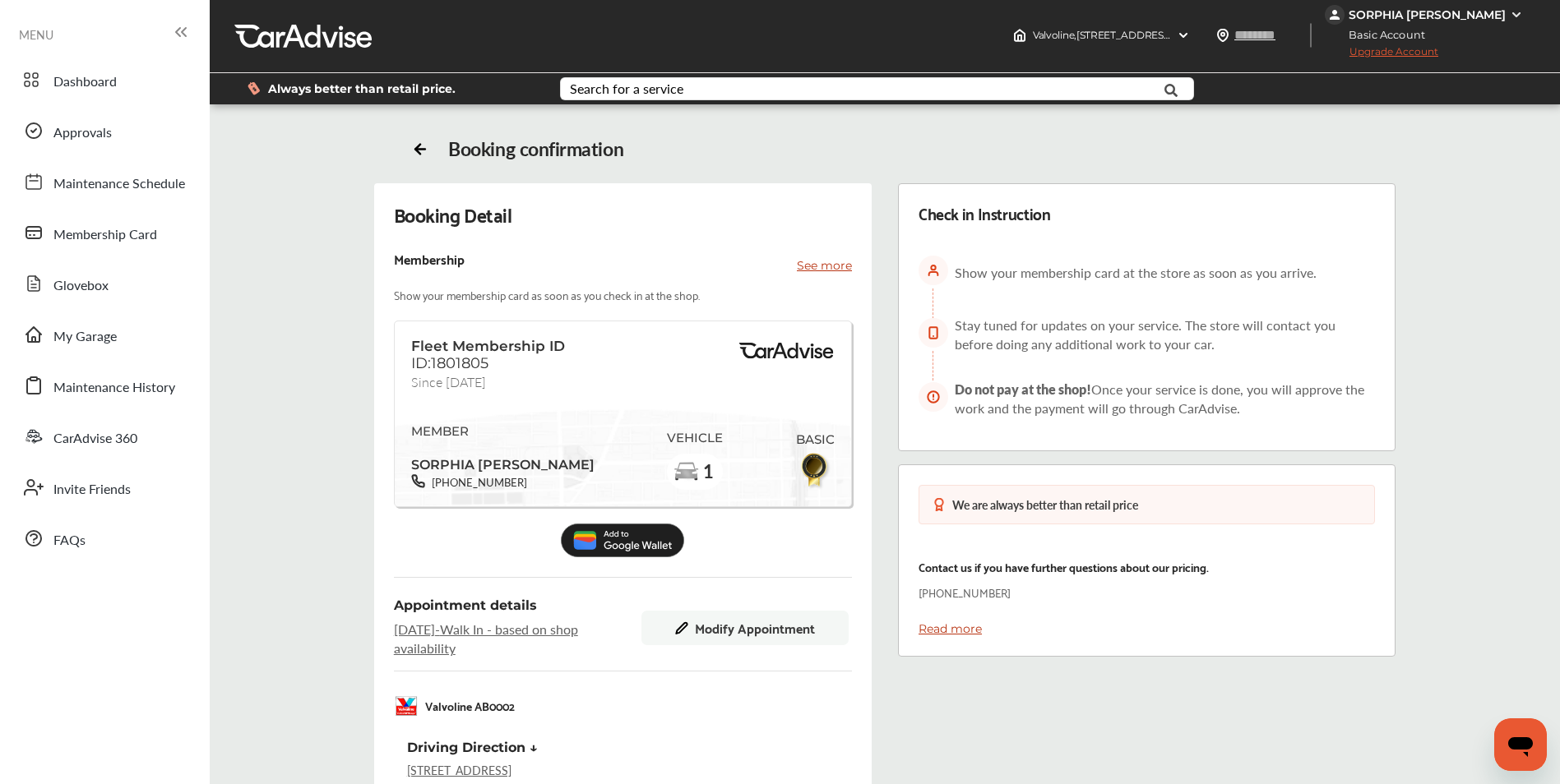
scroll to position [0, 0]
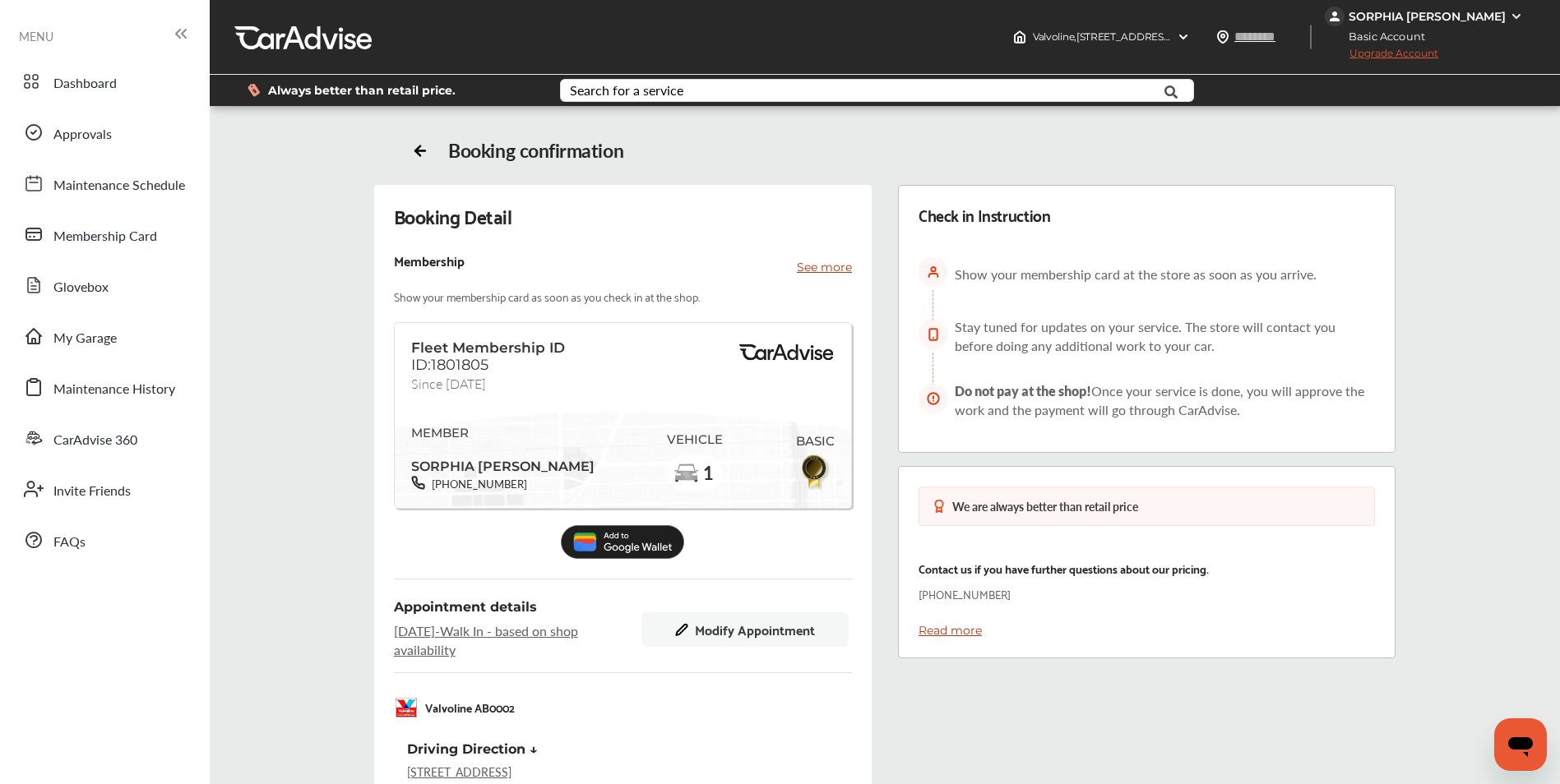
click at [1148, 704] on div "Check in Instruction Show your membership card at the store as soon as you arri…" at bounding box center [1147, 663] width 524 height 957
